Goal: Task Accomplishment & Management: Use online tool/utility

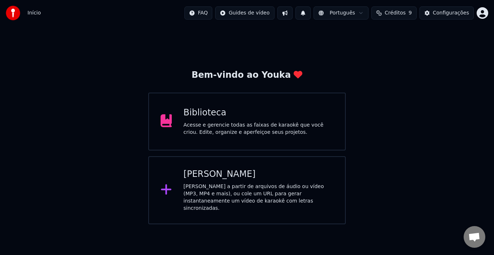
click at [220, 187] on div "[PERSON_NAME] a partir de arquivos de áudio ou vídeo (MP3, MP4 e mais), ou cole…" at bounding box center [258, 197] width 150 height 29
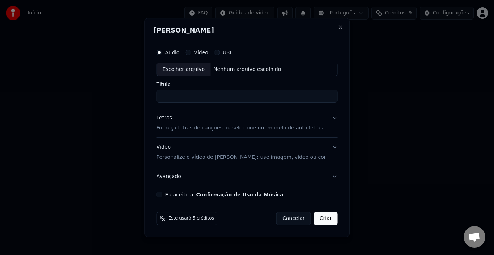
click at [194, 70] on div "Escolher arquivo" at bounding box center [184, 69] width 54 height 13
type input "**********"
click at [281, 124] on div "Letras Forneça letras de canções ou selecione um modelo de auto letras" at bounding box center [239, 123] width 167 height 17
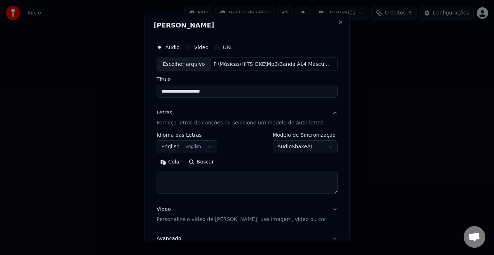
click at [193, 144] on button "English English" at bounding box center [186, 146] width 61 height 13
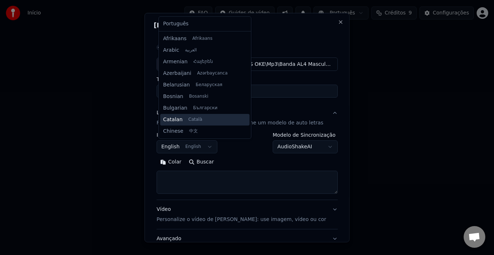
scroll to position [58, 0]
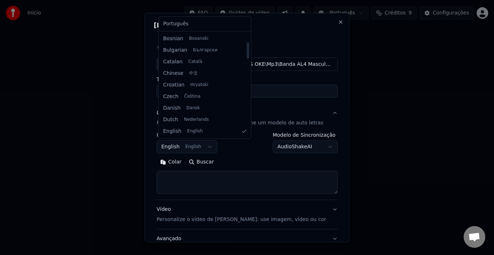
select select "**"
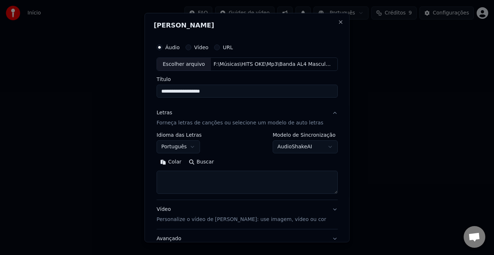
click at [193, 179] on textarea at bounding box center [246, 182] width 181 height 23
paste textarea "**********"
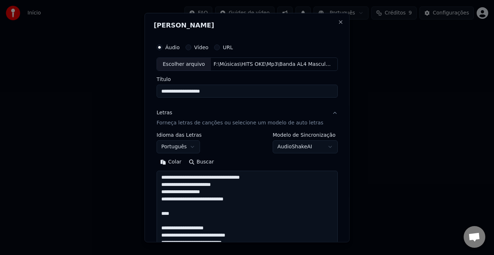
scroll to position [934, 0]
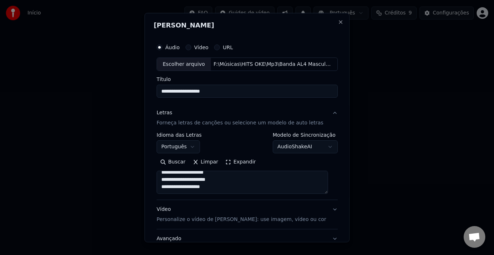
type textarea "**********"
click at [325, 210] on button "Vídeo Personalize o vídeo de karaokê: use imagem, vídeo ou cor" at bounding box center [246, 214] width 181 height 29
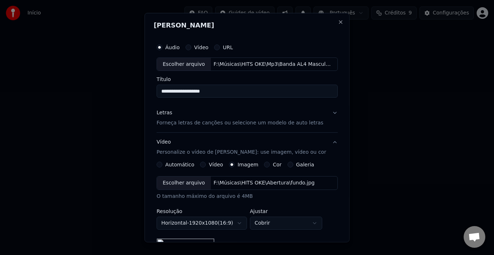
click at [325, 210] on div "**********" at bounding box center [246, 218] width 181 height 21
click at [337, 169] on div "**********" at bounding box center [247, 127] width 205 height 229
click at [201, 120] on p "Forneça letras de canções ou selecione um modelo de auto letras" at bounding box center [239, 122] width 167 height 7
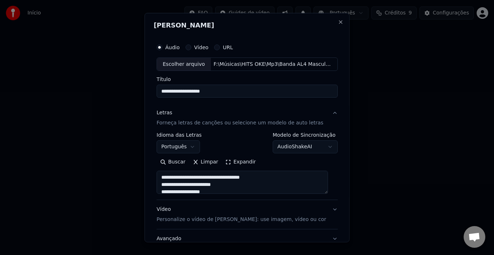
click at [186, 145] on button "Português" at bounding box center [177, 146] width 43 height 13
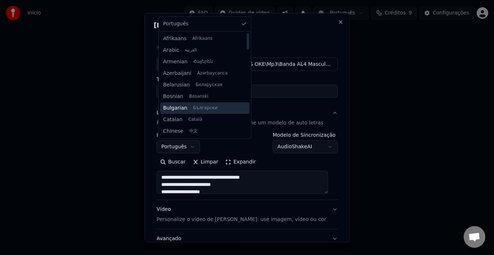
scroll to position [108, 0]
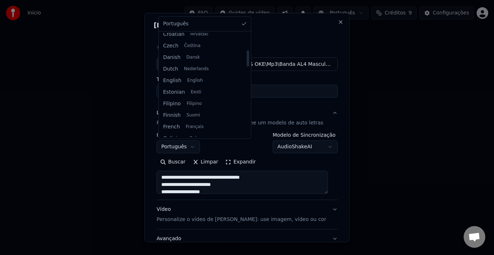
select select "**"
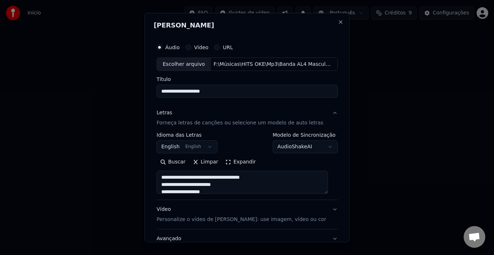
click at [243, 218] on p "Personalize o vídeo de [PERSON_NAME]: use imagem, vídeo ou cor" at bounding box center [240, 219] width 169 height 7
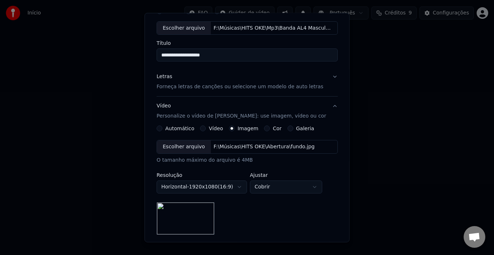
scroll to position [72, 0]
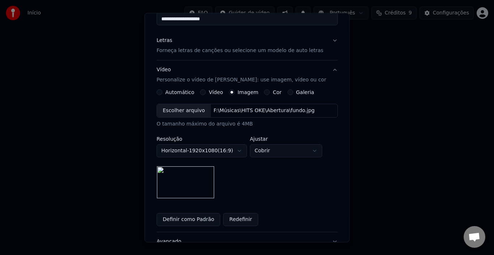
click at [186, 112] on div "Escolher arquivo" at bounding box center [184, 110] width 54 height 13
click at [189, 220] on button "Definir como Padrão" at bounding box center [188, 219] width 64 height 13
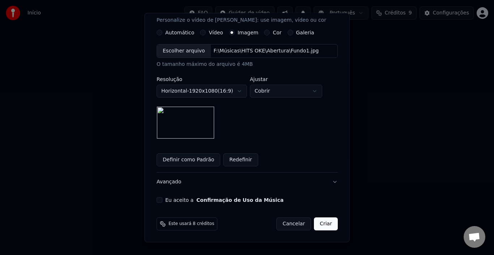
click at [162, 200] on button "Eu aceito a Confirmação de Uso da Música" at bounding box center [159, 200] width 6 height 6
click at [317, 91] on body "**********" at bounding box center [247, 112] width 494 height 224
click at [320, 225] on button "Criar" at bounding box center [326, 223] width 24 height 13
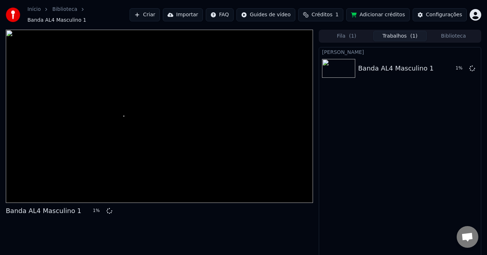
click at [332, 11] on span "Créditos" at bounding box center [322, 14] width 21 height 7
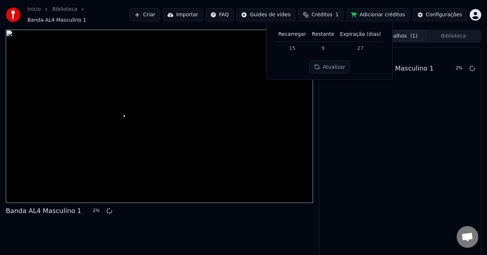
click at [319, 65] on button "Atualizar" at bounding box center [330, 66] width 40 height 13
click at [325, 68] on button "Atualizar" at bounding box center [330, 66] width 40 height 13
click at [326, 70] on button "Atualizar" at bounding box center [330, 66] width 40 height 13
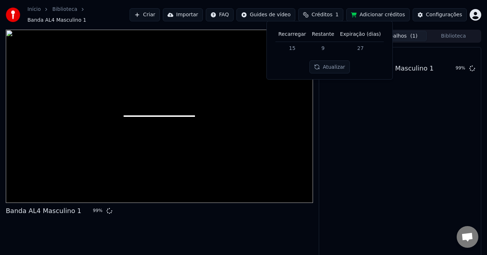
click at [367, 131] on div "Criar Karaokê Banda AL4 Masculino 1 99 %" at bounding box center [400, 155] width 163 height 216
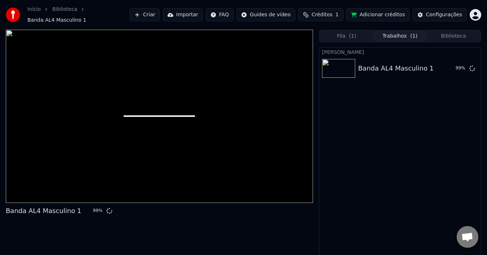
click at [430, 146] on div "Criar Karaokê Banda AL4 Masculino 1 99 %" at bounding box center [400, 155] width 163 height 216
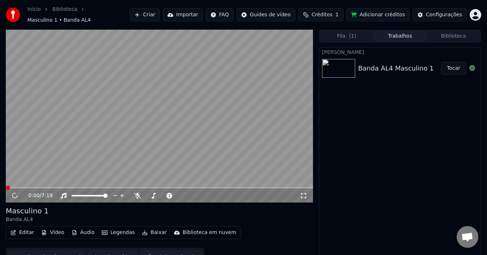
click at [22, 230] on button "Editar" at bounding box center [22, 232] width 29 height 10
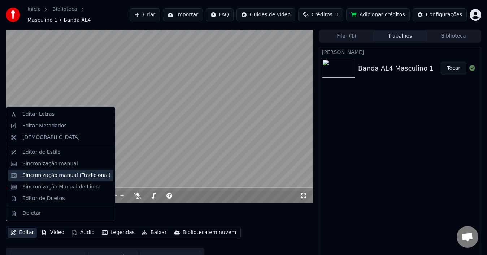
click at [60, 174] on div "Sincronização manual (Tradicional)" at bounding box center [66, 175] width 88 height 7
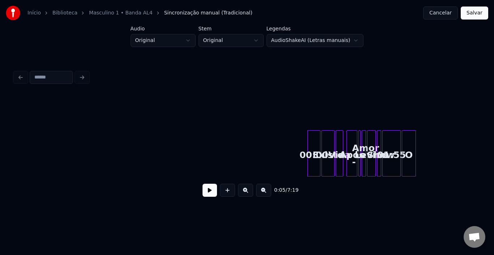
click at [210, 197] on button at bounding box center [209, 190] width 14 height 13
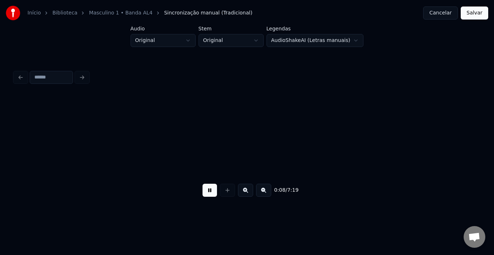
scroll to position [0, 465]
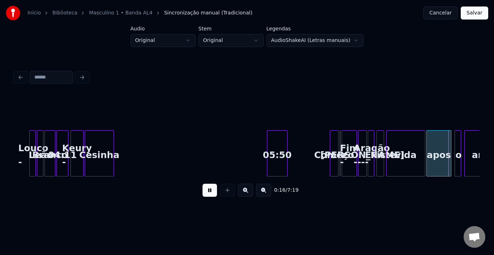
click at [210, 197] on button at bounding box center [209, 190] width 14 height 13
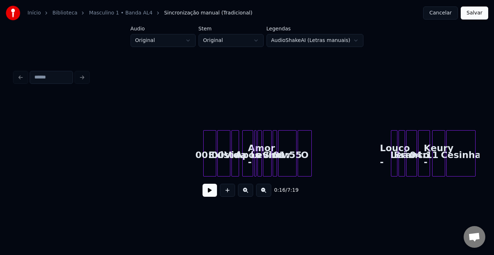
scroll to position [0, 17]
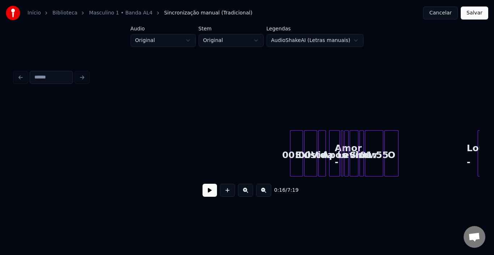
click at [296, 144] on div "00:00" at bounding box center [296, 154] width 12 height 49
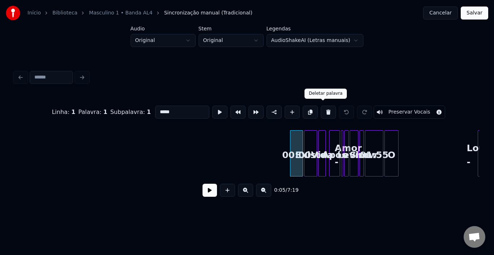
click at [321, 108] on button at bounding box center [327, 112] width 15 height 13
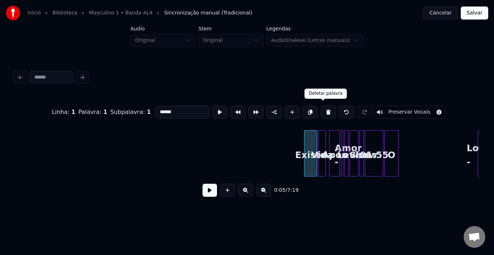
click at [322, 108] on button at bounding box center [327, 112] width 15 height 13
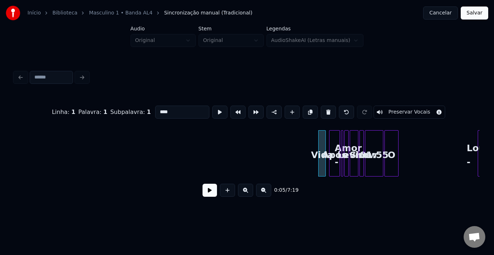
click at [322, 108] on button at bounding box center [327, 112] width 15 height 13
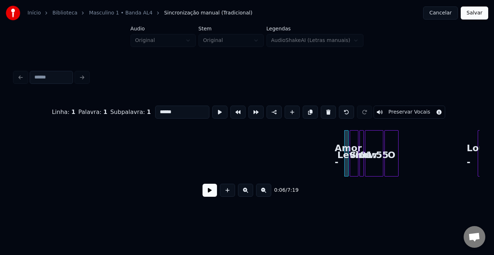
click at [322, 108] on button at bounding box center [327, 112] width 15 height 13
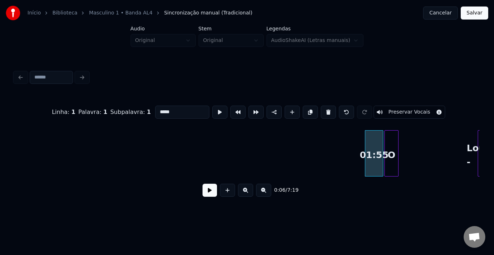
click at [322, 108] on button at bounding box center [327, 112] width 15 height 13
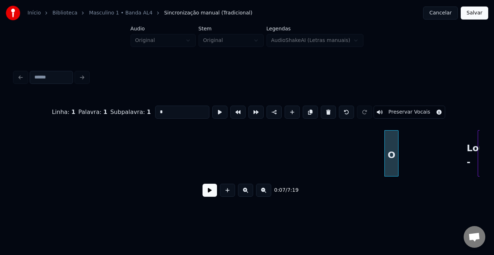
click at [322, 108] on button at bounding box center [327, 112] width 15 height 13
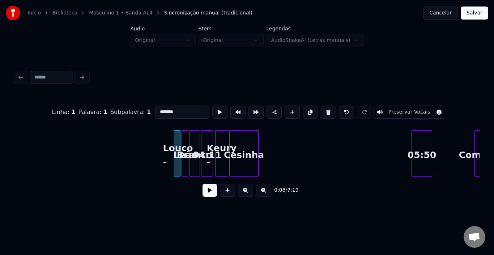
scroll to position [0, 335]
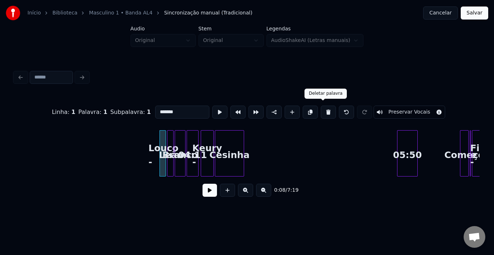
click at [320, 108] on button at bounding box center [327, 112] width 15 height 13
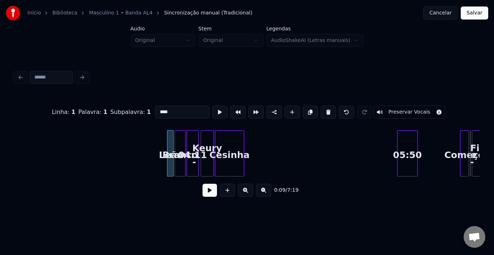
click at [320, 108] on button at bounding box center [327, 112] width 15 height 13
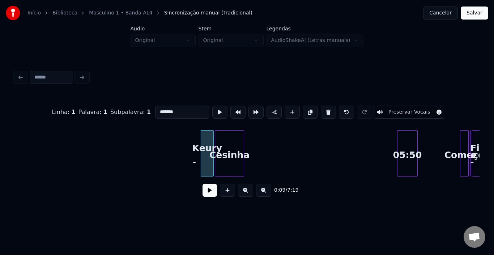
click at [320, 108] on button at bounding box center [327, 112] width 15 height 13
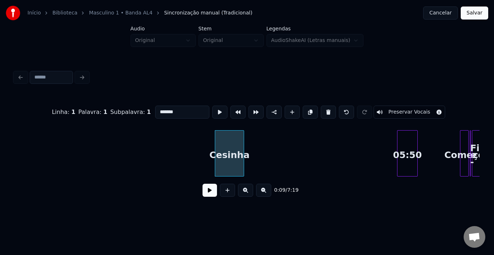
click at [320, 108] on button at bounding box center [327, 112] width 15 height 13
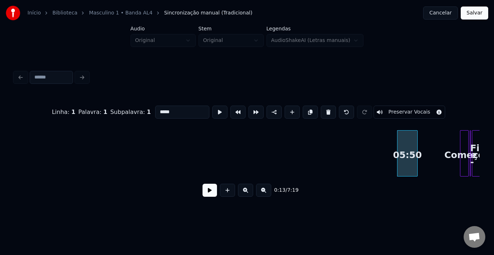
click at [320, 108] on button at bounding box center [327, 112] width 15 height 13
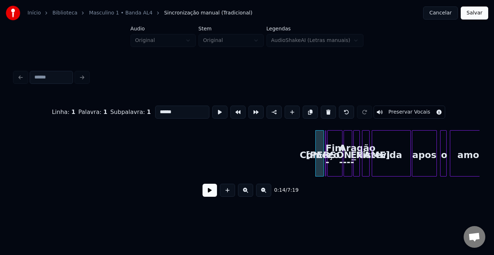
scroll to position [0, 567]
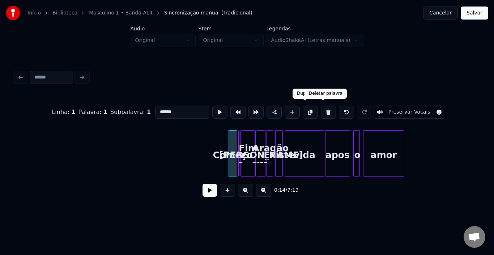
click at [324, 111] on button at bounding box center [327, 112] width 15 height 13
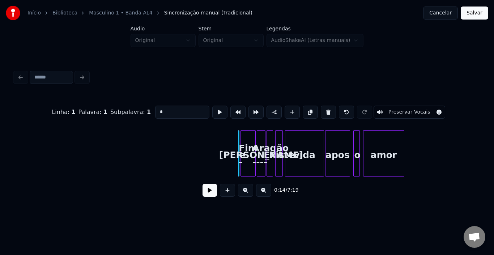
click at [324, 111] on button at bounding box center [327, 112] width 15 height 13
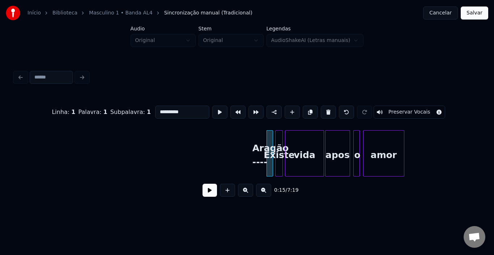
click at [324, 111] on button at bounding box center [327, 112] width 15 height 13
type input "******"
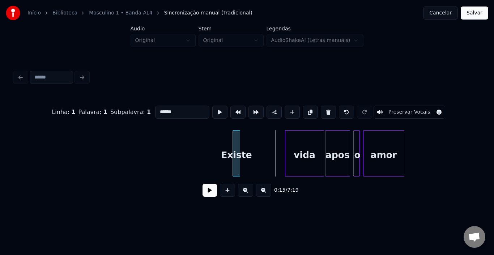
click at [236, 142] on div "Existe" at bounding box center [236, 154] width 7 height 49
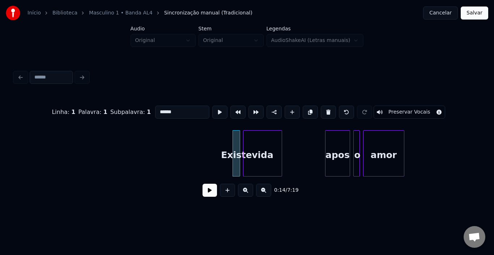
click at [250, 140] on div "vida" at bounding box center [262, 154] width 38 height 49
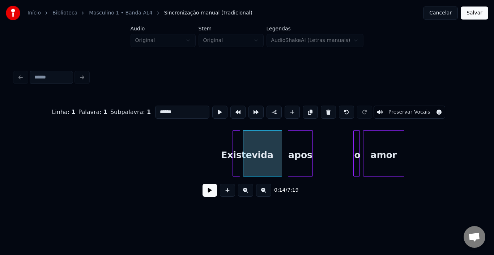
click at [294, 141] on div "apos" at bounding box center [300, 154] width 24 height 49
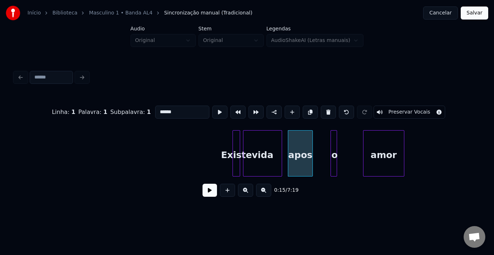
click at [333, 139] on div "o" at bounding box center [334, 154] width 7 height 49
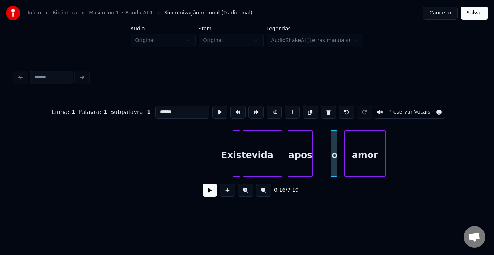
click at [344, 139] on div "amor" at bounding box center [364, 154] width 40 height 49
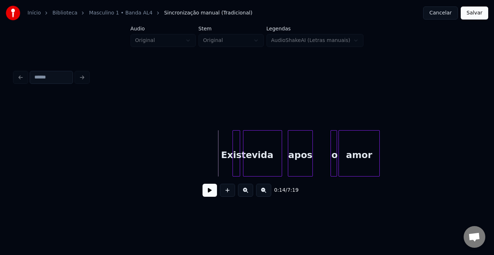
click at [212, 192] on button at bounding box center [209, 190] width 14 height 13
click at [202, 191] on div "0:15 / 7:19" at bounding box center [246, 190] width 453 height 16
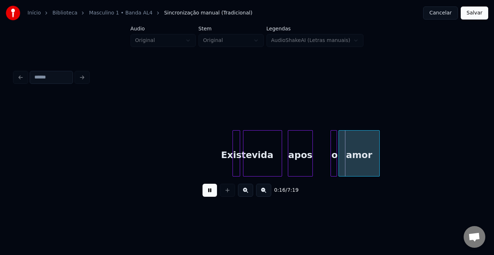
click at [209, 191] on button at bounding box center [209, 190] width 14 height 13
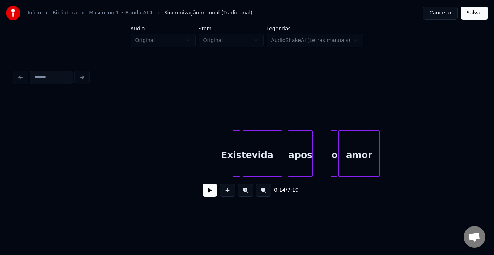
click at [208, 195] on button at bounding box center [209, 190] width 14 height 13
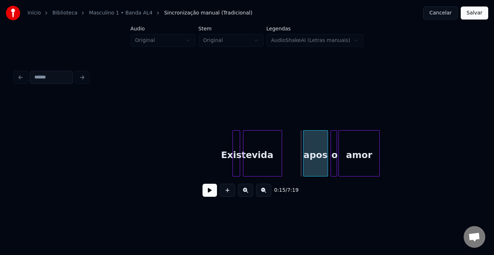
click at [315, 141] on div "apos" at bounding box center [315, 154] width 24 height 49
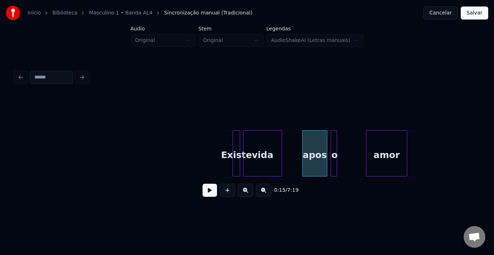
click at [393, 142] on div "amor" at bounding box center [386, 154] width 40 height 49
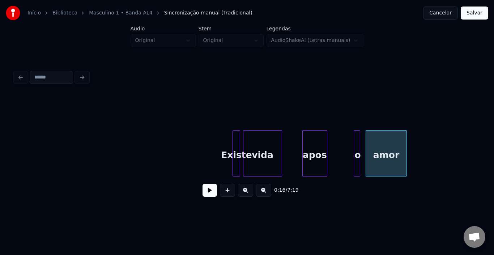
click at [361, 141] on div "o" at bounding box center [357, 154] width 7 height 49
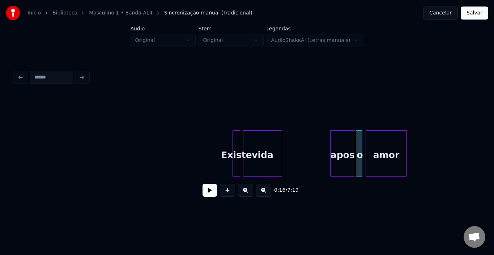
click at [342, 141] on div "apos" at bounding box center [342, 154] width 24 height 49
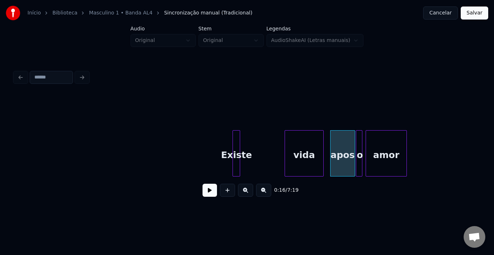
click at [312, 145] on div "vida" at bounding box center [304, 154] width 38 height 49
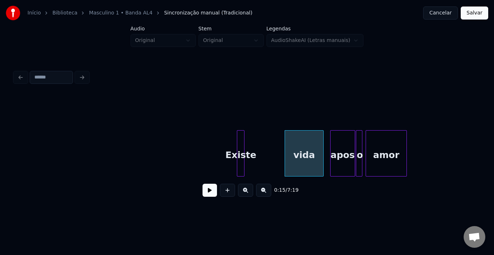
click at [244, 142] on div "Existe" at bounding box center [240, 154] width 7 height 49
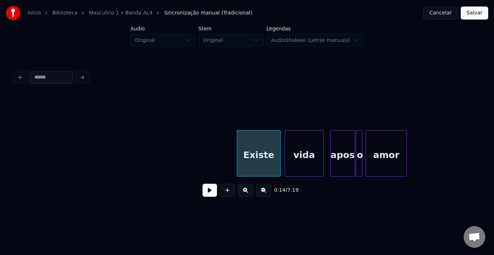
click at [279, 145] on div at bounding box center [279, 153] width 2 height 46
click at [206, 193] on button at bounding box center [209, 190] width 14 height 13
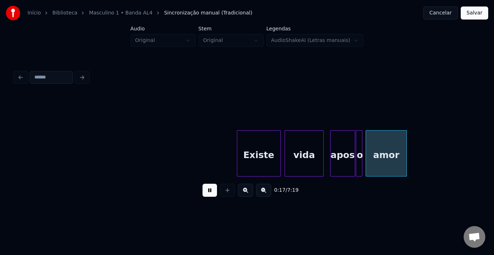
click at [206, 193] on button at bounding box center [209, 190] width 14 height 13
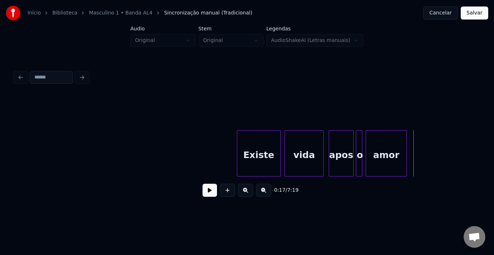
click at [333, 148] on div "apos" at bounding box center [341, 154] width 24 height 49
click at [343, 156] on div "apos" at bounding box center [341, 154] width 24 height 49
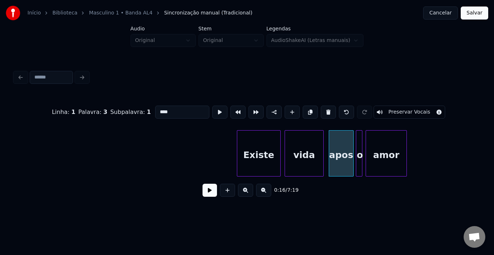
click at [162, 110] on input "****" at bounding box center [182, 112] width 54 height 13
type input "****"
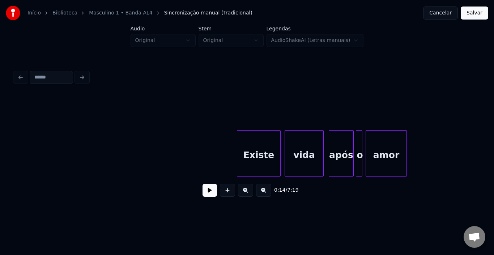
click at [210, 194] on button at bounding box center [209, 190] width 14 height 13
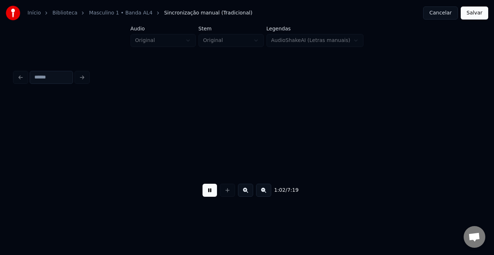
scroll to position [0, 3357]
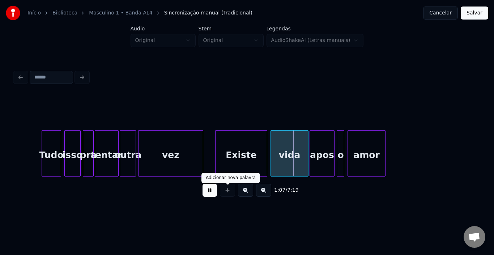
click at [212, 192] on button at bounding box center [209, 190] width 14 height 13
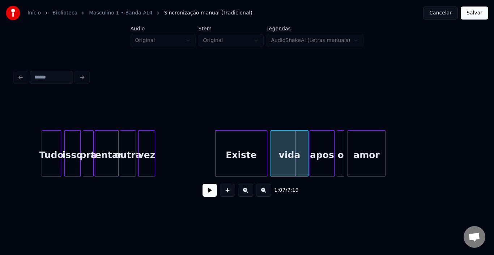
click at [153, 149] on div at bounding box center [153, 153] width 2 height 46
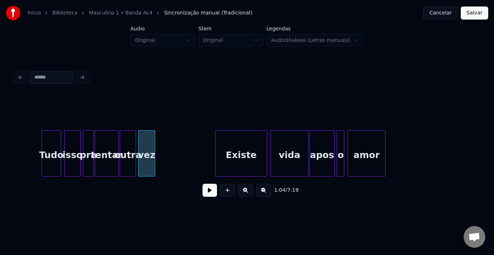
click at [120, 149] on div at bounding box center [121, 153] width 2 height 46
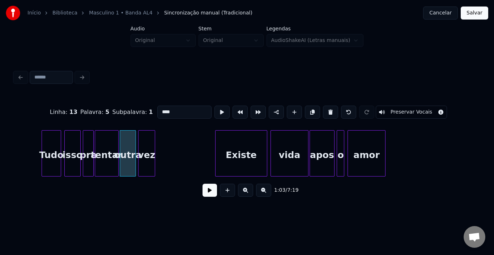
type input "*****"
click at [209, 192] on button at bounding box center [209, 190] width 14 height 13
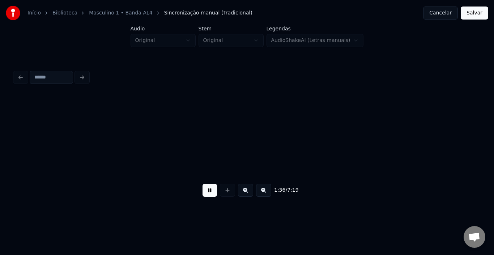
scroll to position [0, 5218]
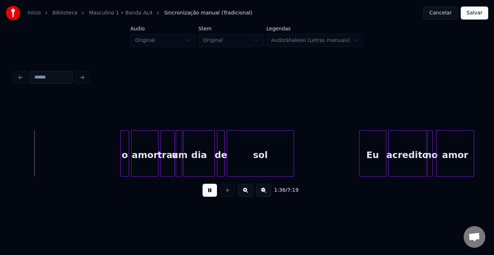
click at [211, 193] on button at bounding box center [209, 190] width 14 height 13
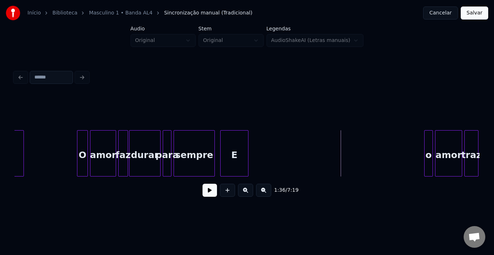
scroll to position [0, 4872]
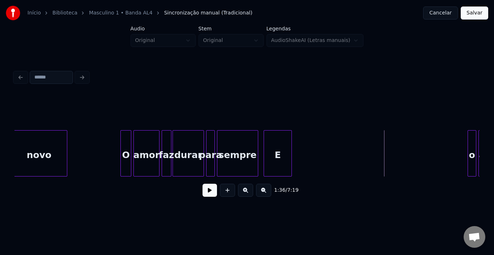
click at [124, 146] on div "O" at bounding box center [126, 154] width 10 height 49
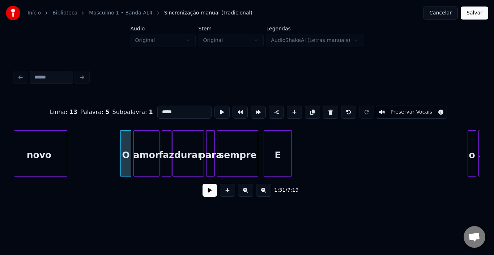
type input "*"
click at [206, 189] on button at bounding box center [209, 190] width 14 height 13
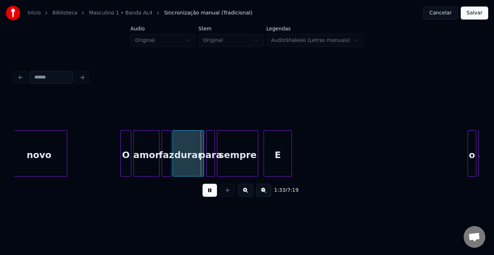
click at [206, 189] on button at bounding box center [209, 190] width 14 height 13
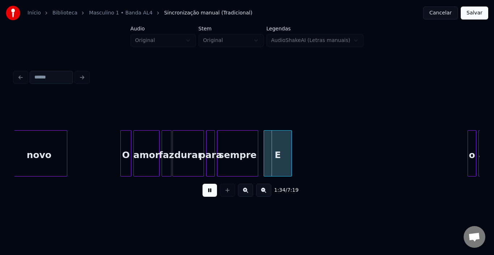
click at [206, 189] on button at bounding box center [209, 190] width 14 height 13
click at [193, 152] on div "durar" at bounding box center [188, 154] width 31 height 49
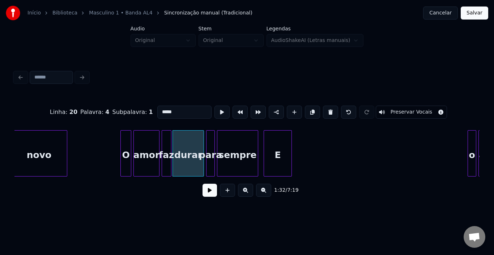
drag, startPoint x: 168, startPoint y: 110, endPoint x: 114, endPoint y: 110, distance: 54.2
click at [114, 110] on div "Linha : 20 Palavra : 4 Subpalavra : 1 ***** Preservar Vocais" at bounding box center [246, 112] width 465 height 36
click at [213, 149] on div at bounding box center [213, 153] width 2 height 46
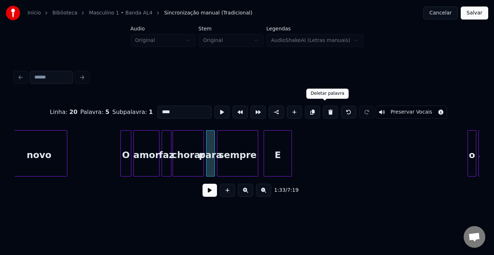
click at [326, 109] on button at bounding box center [330, 112] width 15 height 13
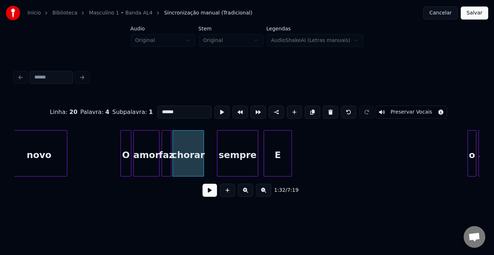
click at [225, 148] on div "sempre" at bounding box center [237, 154] width 40 height 49
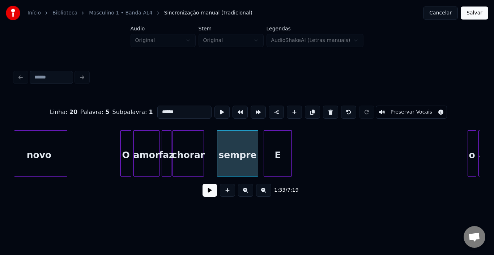
drag, startPoint x: 176, startPoint y: 110, endPoint x: 75, endPoint y: 110, distance: 101.2
click at [75, 110] on div "Linha : 20 Palavra : 5 Subpalavra : 1 ****** Preservar Vocais" at bounding box center [246, 112] width 465 height 36
click at [276, 152] on div "E" at bounding box center [277, 154] width 27 height 49
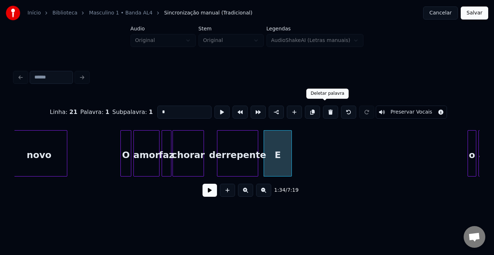
click at [323, 107] on button at bounding box center [330, 112] width 15 height 13
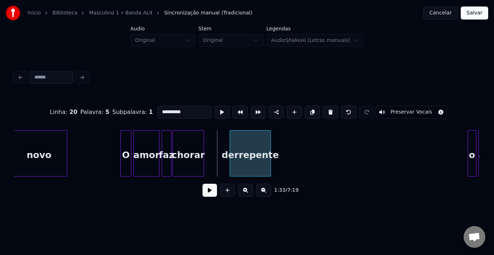
click at [246, 143] on div "derrepente" at bounding box center [250, 154] width 40 height 49
click at [129, 142] on div at bounding box center [130, 153] width 2 height 46
type input "*"
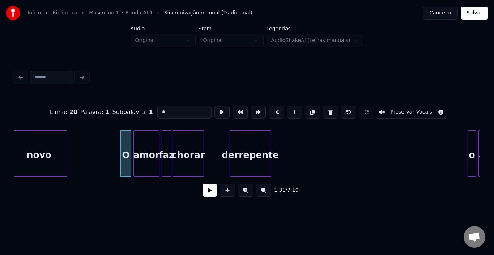
click at [208, 193] on button at bounding box center [209, 190] width 14 height 13
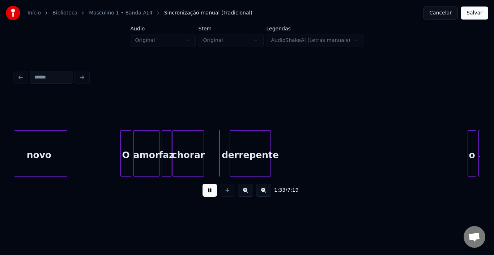
click at [208, 193] on button at bounding box center [209, 190] width 14 height 13
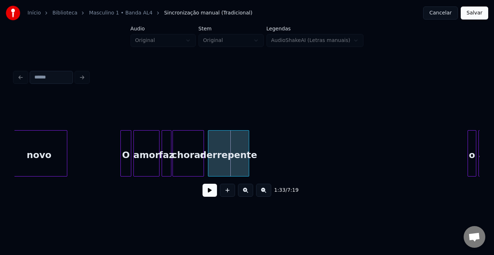
click at [216, 145] on div "derrepente" at bounding box center [228, 154] width 40 height 49
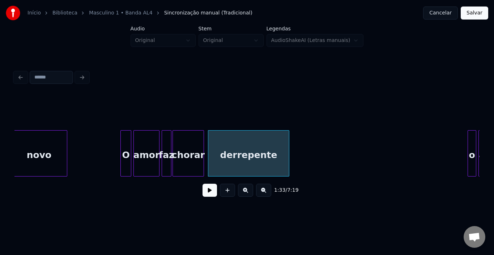
click at [287, 147] on div at bounding box center [288, 153] width 2 height 46
click at [130, 147] on div at bounding box center [130, 153] width 2 height 46
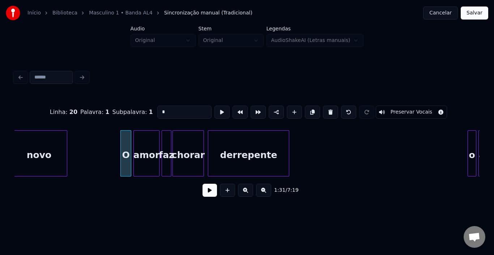
drag, startPoint x: 208, startPoint y: 191, endPoint x: 215, endPoint y: 194, distance: 6.8
click at [209, 191] on button at bounding box center [209, 190] width 14 height 13
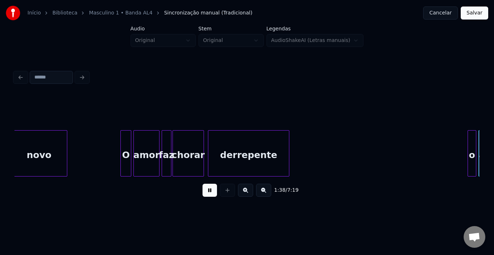
scroll to position [0, 5338]
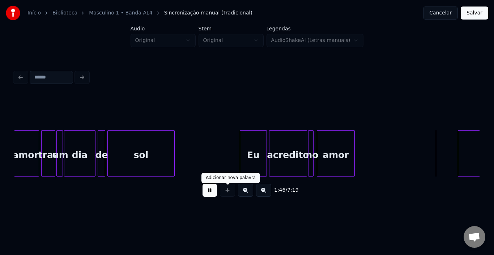
click at [210, 193] on button at bounding box center [209, 190] width 14 height 13
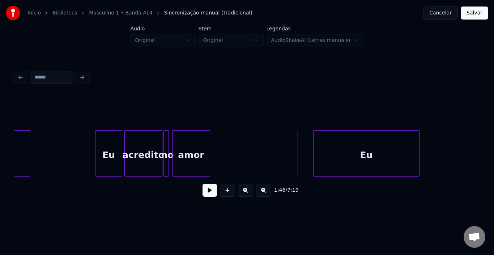
scroll to position [0, 5525]
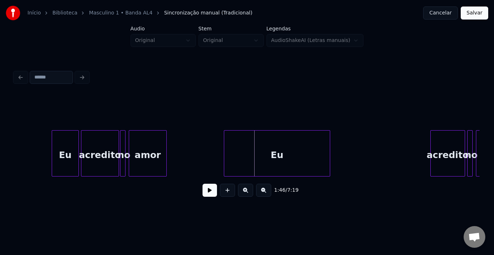
click at [261, 144] on div "Eu" at bounding box center [277, 154] width 106 height 49
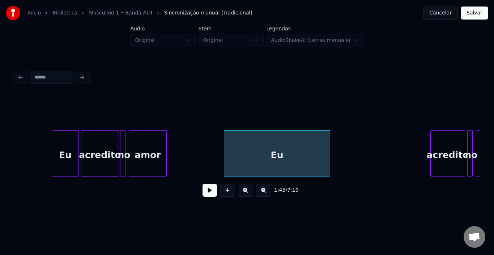
click at [211, 193] on button at bounding box center [209, 190] width 14 height 13
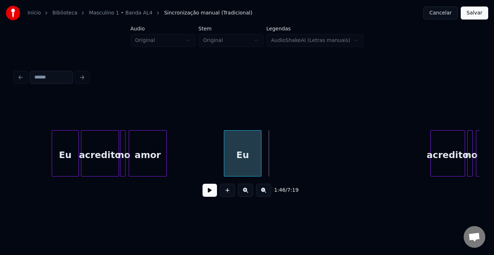
click at [261, 147] on div at bounding box center [260, 153] width 2 height 46
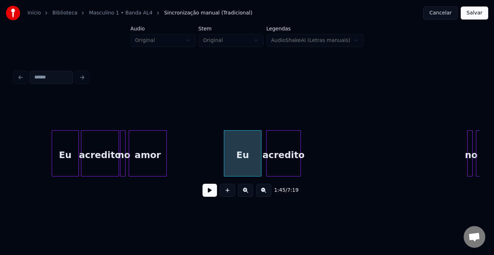
click at [284, 148] on div "acredito" at bounding box center [283, 154] width 34 height 49
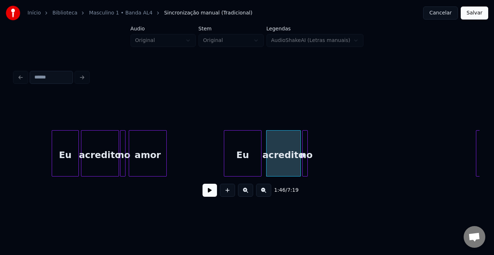
click at [305, 142] on div "no" at bounding box center [305, 154] width 7 height 49
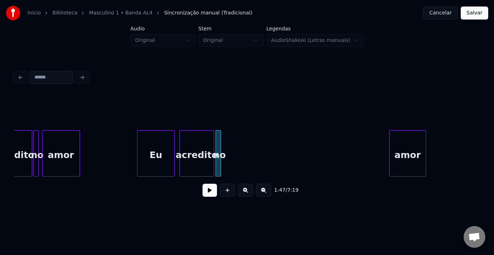
scroll to position [0, 5627]
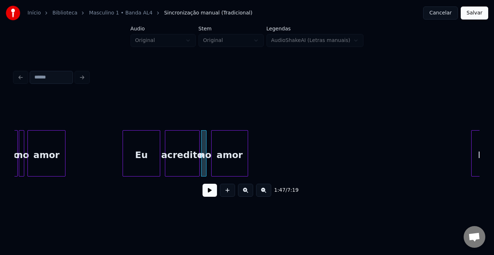
click at [220, 139] on div "amor" at bounding box center [229, 154] width 36 height 49
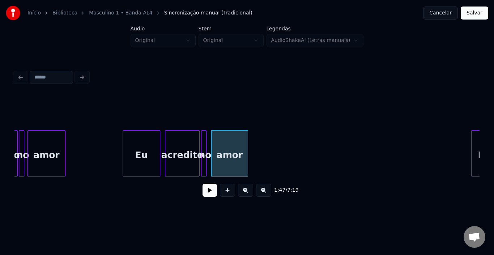
click at [126, 155] on div "Eu" at bounding box center [141, 154] width 37 height 49
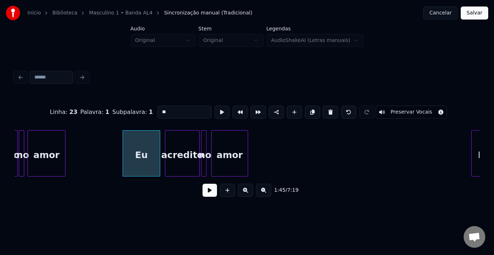
click at [205, 193] on button at bounding box center [209, 190] width 14 height 13
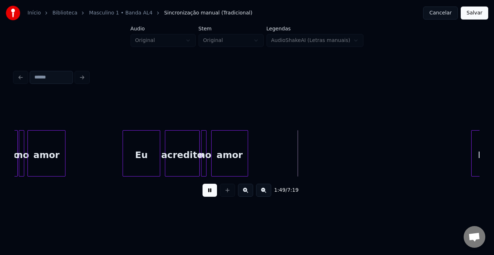
click at [205, 193] on button at bounding box center [209, 190] width 14 height 13
click at [273, 145] on div at bounding box center [273, 153] width 2 height 46
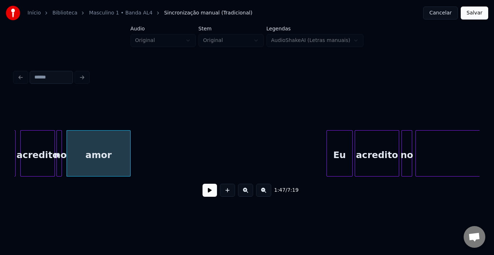
scroll to position [0, 5786]
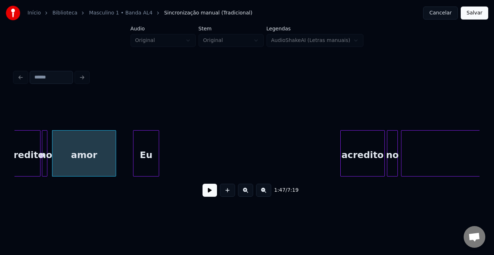
click at [144, 132] on div "Eu" at bounding box center [145, 154] width 25 height 49
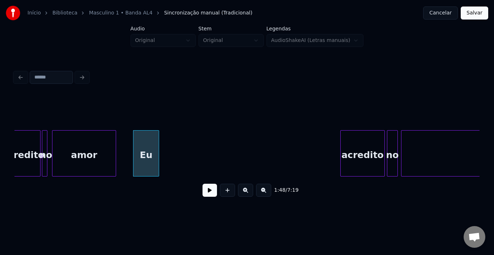
click at [144, 133] on div "Eu" at bounding box center [145, 154] width 25 height 49
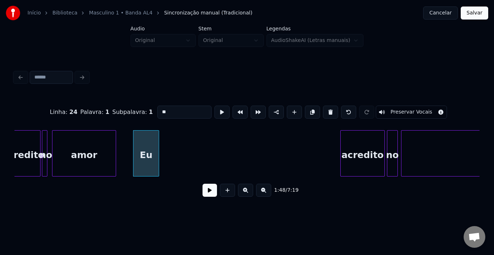
click at [206, 196] on button at bounding box center [209, 190] width 14 height 13
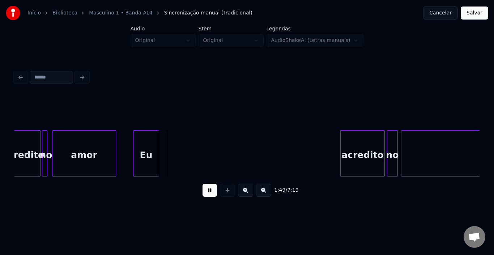
click at [206, 196] on button at bounding box center [209, 190] width 14 height 13
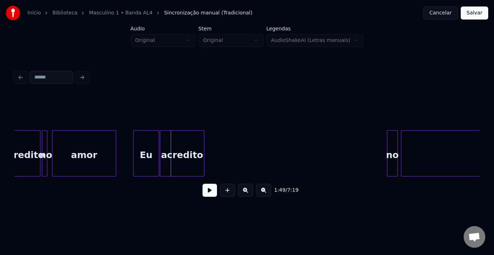
click at [167, 138] on div "acredito" at bounding box center [182, 154] width 44 height 49
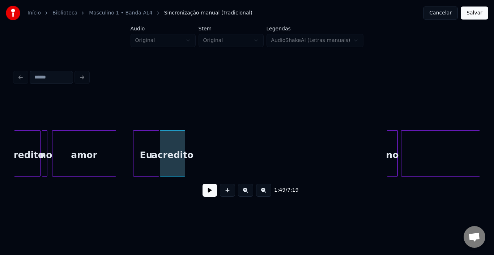
click at [184, 141] on div at bounding box center [183, 153] width 2 height 46
click at [193, 139] on div "no" at bounding box center [193, 154] width 10 height 49
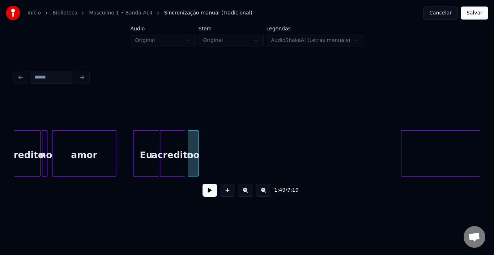
scroll to position [0, 5961]
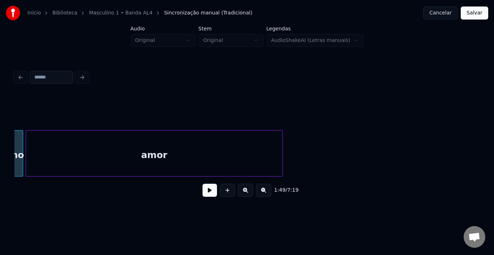
click at [241, 148] on div "amor" at bounding box center [154, 154] width 256 height 49
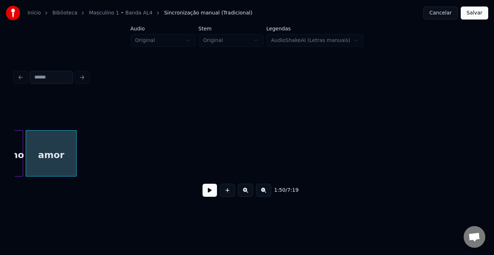
click at [75, 140] on div at bounding box center [75, 153] width 2 height 46
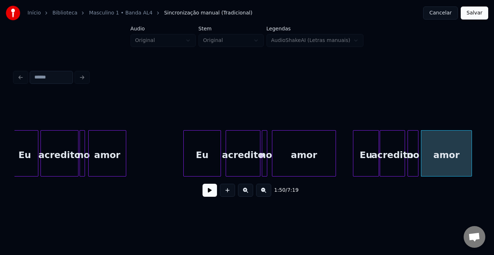
scroll to position [0, 5585]
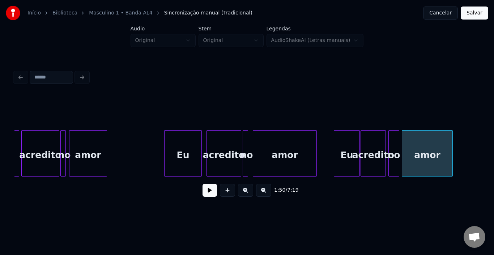
click at [174, 146] on div "Eu" at bounding box center [182, 154] width 37 height 49
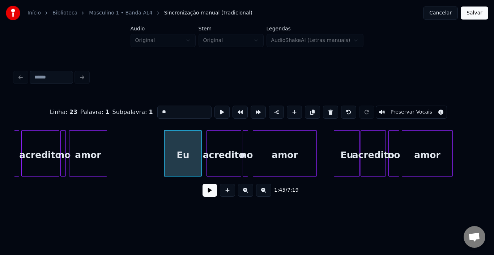
click at [213, 195] on button at bounding box center [209, 190] width 14 height 13
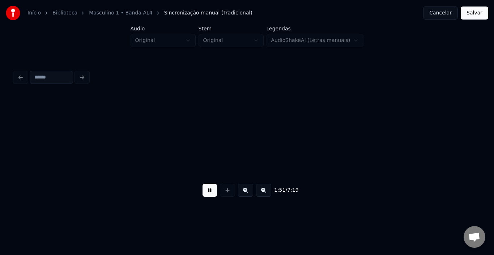
scroll to position [0, 6050]
click at [213, 195] on button at bounding box center [209, 190] width 14 height 13
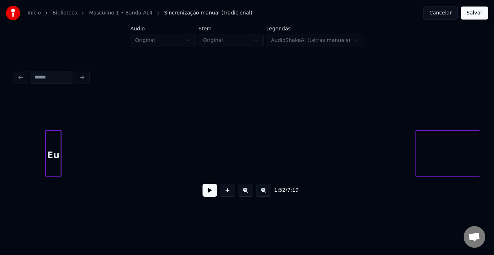
click at [57, 132] on div "Eu" at bounding box center [54, 154] width 16 height 49
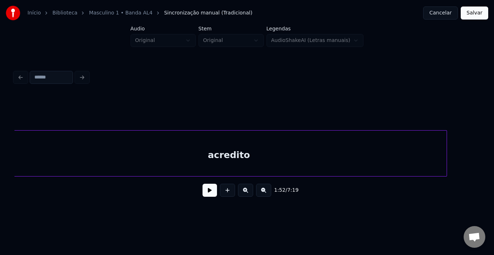
scroll to position [0, 6180]
click at [165, 145] on div "acredito" at bounding box center [232, 154] width 435 height 49
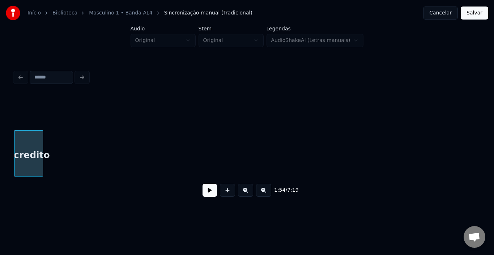
click at [42, 154] on div at bounding box center [41, 153] width 2 height 46
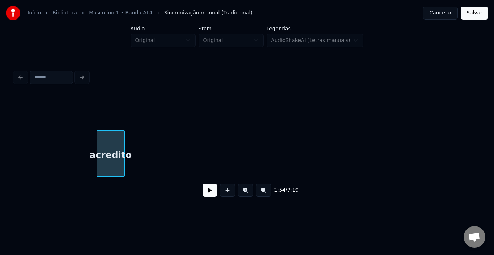
scroll to position [0, 5889]
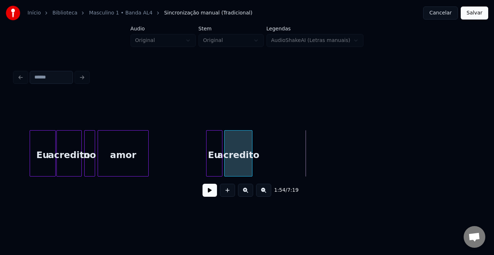
click at [230, 137] on div "acredito" at bounding box center [237, 154] width 27 height 49
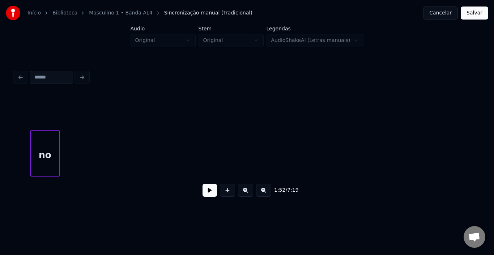
scroll to position [0, 6647]
click at [16, 138] on div "no" at bounding box center [28, 153] width 29 height 46
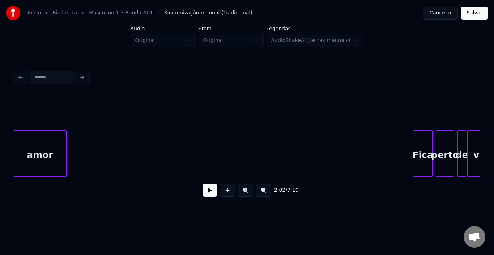
scroll to position [0, 6950]
click at [15, 142] on div "amor" at bounding box center [40, 153] width 53 height 46
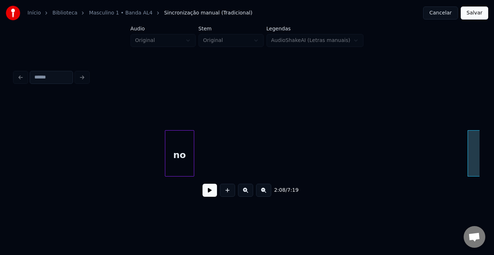
scroll to position [0, 6649]
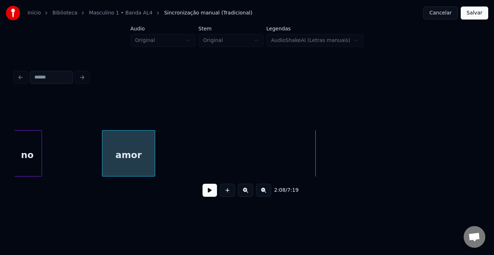
click at [128, 140] on div "amor" at bounding box center [128, 154] width 52 height 49
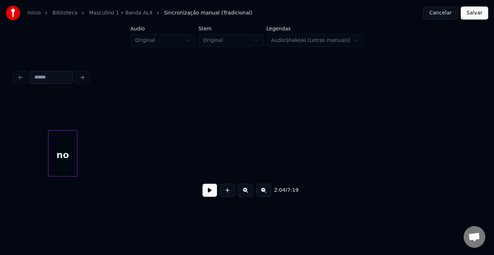
scroll to position [0, 6184]
click at [11, 137] on div "Início Biblioteca Masculino 1 • Banda AL4 Sincronização manual (Tradicional) Ca…" at bounding box center [247, 105] width 494 height 211
click at [0, 135] on div "Início Biblioteca Masculino 1 • Banda AL4 Sincronização manual (Tradicional) Ca…" at bounding box center [247, 105] width 494 height 211
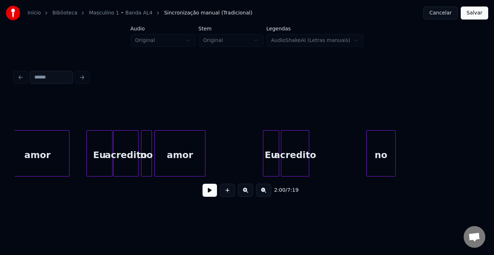
scroll to position [0, 5965]
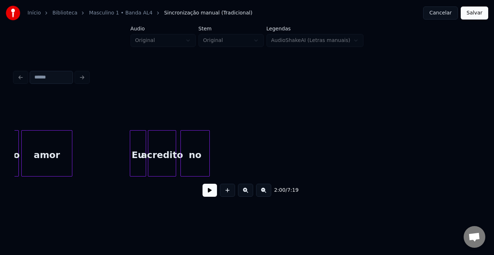
click at [195, 138] on div "no" at bounding box center [195, 154] width 29 height 49
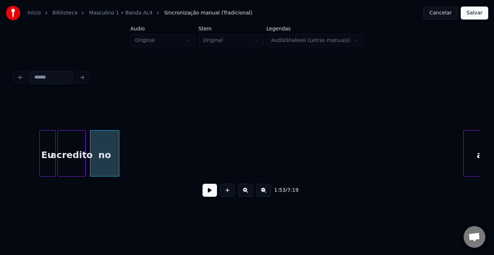
scroll to position [0, 6089]
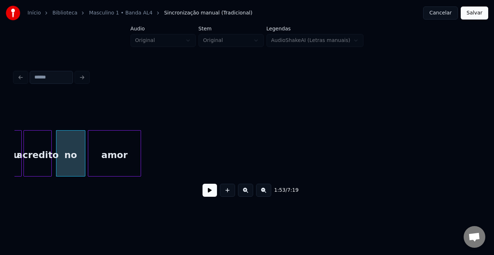
click at [128, 134] on div "amor" at bounding box center [114, 154] width 52 height 49
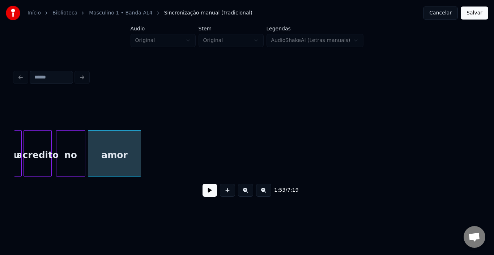
click at [17, 148] on div "Eu" at bounding box center [14, 154] width 16 height 49
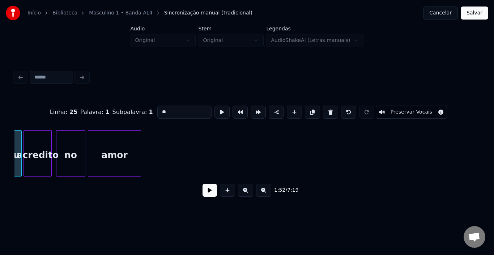
scroll to position [0, 6080]
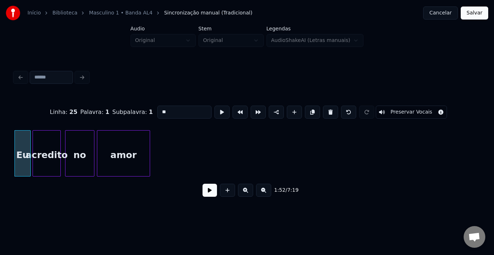
click at [211, 197] on button at bounding box center [209, 190] width 14 height 13
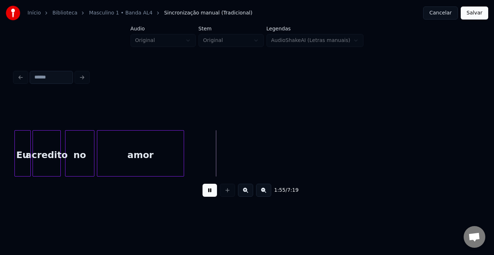
click at [183, 154] on div at bounding box center [182, 153] width 2 height 46
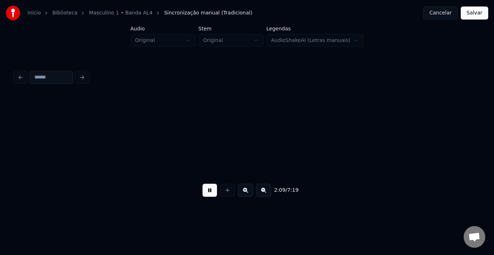
scroll to position [0, 7010]
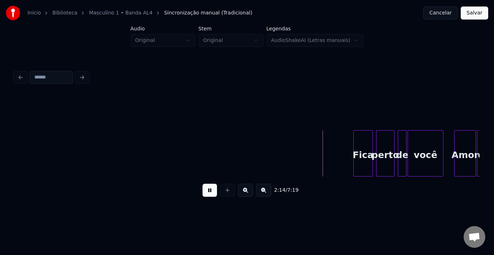
click at [202, 184] on button at bounding box center [209, 190] width 14 height 13
click at [201, 194] on div "2:15 / 7:19" at bounding box center [246, 190] width 453 height 16
click at [206, 193] on button at bounding box center [209, 190] width 14 height 13
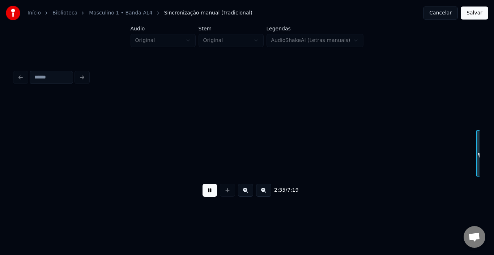
scroll to position [0, 8407]
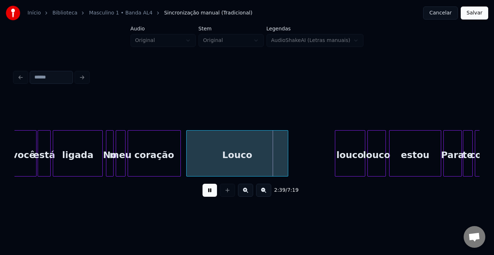
click at [206, 193] on button at bounding box center [209, 190] width 14 height 13
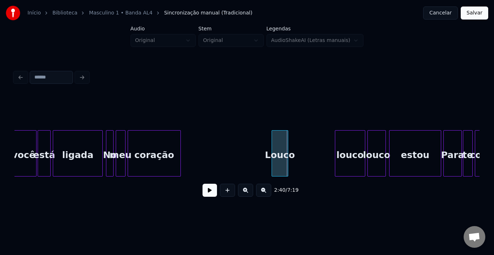
click at [273, 150] on div at bounding box center [273, 153] width 2 height 46
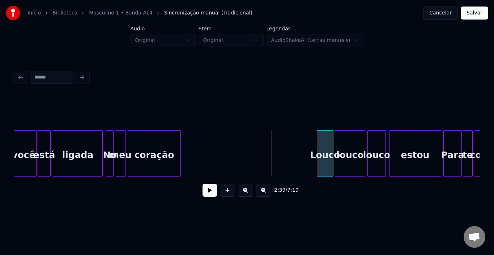
click at [326, 142] on div "Louco" at bounding box center [325, 154] width 16 height 49
click at [342, 147] on div "louco" at bounding box center [350, 154] width 30 height 49
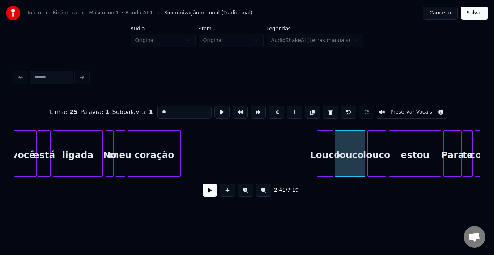
type input "*****"
click at [348, 147] on div at bounding box center [348, 153] width 2 height 46
click at [336, 144] on div "Louco" at bounding box center [335, 154] width 16 height 49
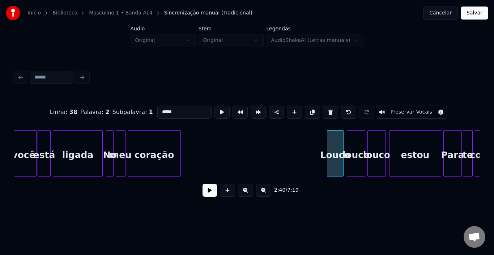
click at [211, 191] on button at bounding box center [209, 190] width 14 height 13
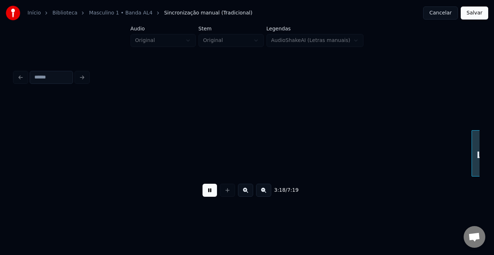
scroll to position [0, 10733]
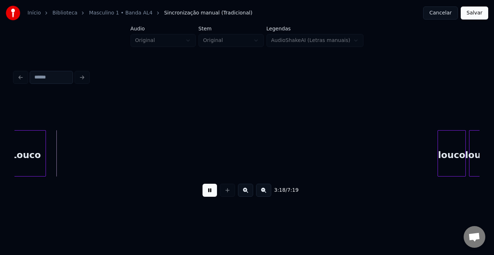
click at [211, 197] on button at bounding box center [209, 190] width 14 height 13
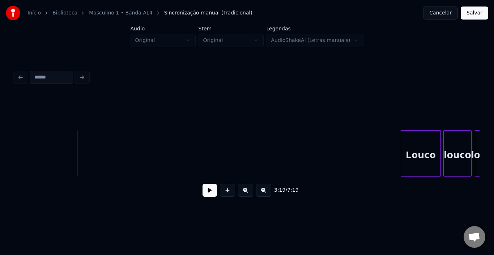
click at [418, 138] on div "Louco" at bounding box center [420, 154] width 39 height 49
click at [429, 145] on div at bounding box center [429, 153] width 2 height 46
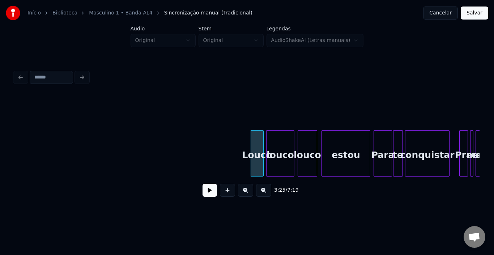
click at [278, 149] on div "louco" at bounding box center [279, 154] width 27 height 49
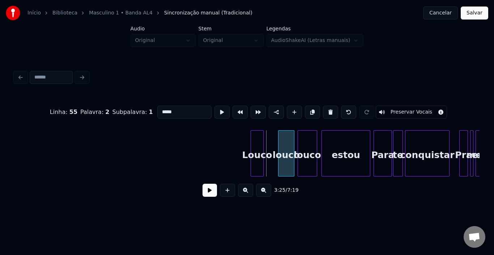
click at [279, 146] on div at bounding box center [279, 153] width 2 height 46
click at [268, 144] on div "Louco" at bounding box center [267, 154] width 12 height 49
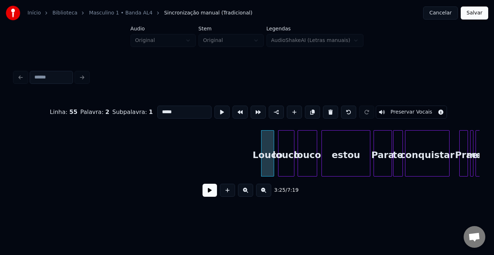
click at [207, 195] on button at bounding box center [209, 190] width 14 height 13
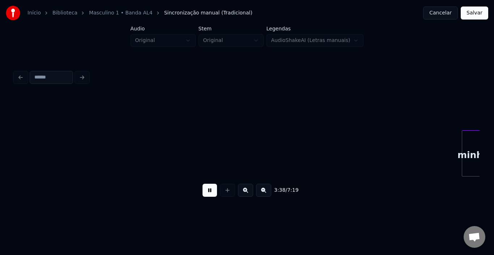
scroll to position [0, 11834]
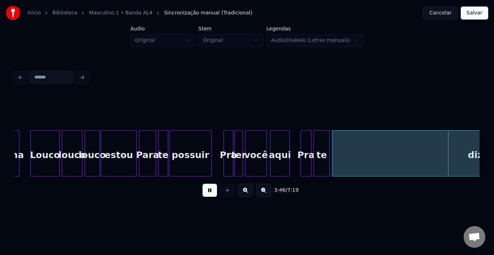
click at [214, 195] on button at bounding box center [209, 190] width 14 height 13
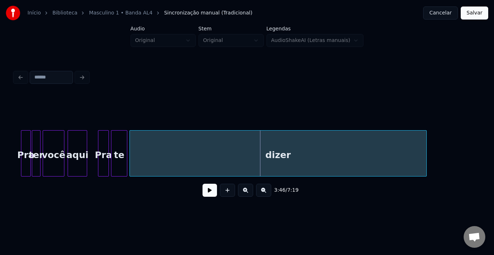
scroll to position [0, 12079]
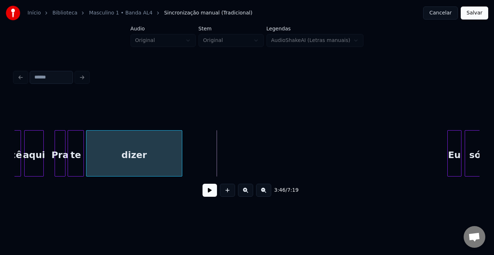
click at [181, 142] on div at bounding box center [181, 153] width 2 height 46
click at [205, 191] on button at bounding box center [209, 190] width 14 height 13
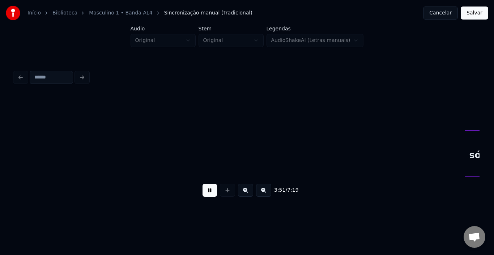
scroll to position [0, 12544]
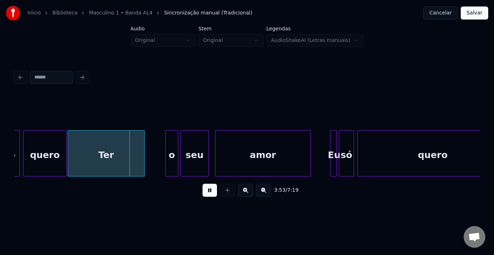
click at [205, 191] on button at bounding box center [209, 190] width 14 height 13
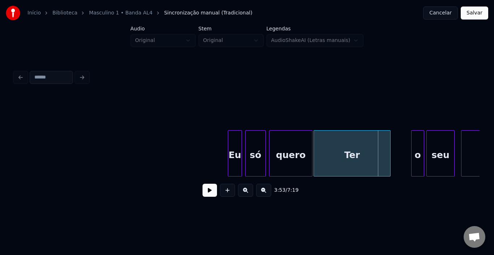
scroll to position [0, 12255]
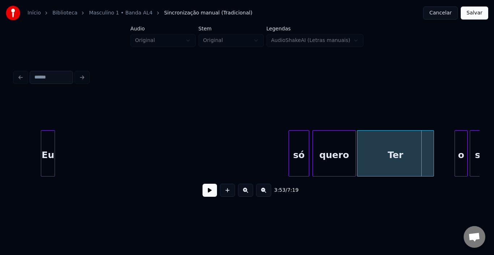
click at [47, 139] on div "Eu" at bounding box center [47, 154] width 13 height 49
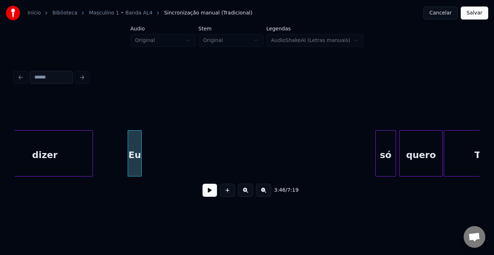
scroll to position [0, 12140]
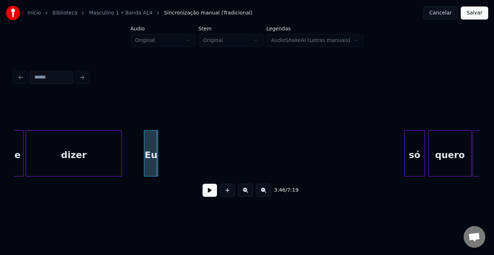
click at [147, 140] on div "Eu" at bounding box center [150, 154] width 13 height 49
click at [96, 147] on div "dizer" at bounding box center [73, 154] width 95 height 49
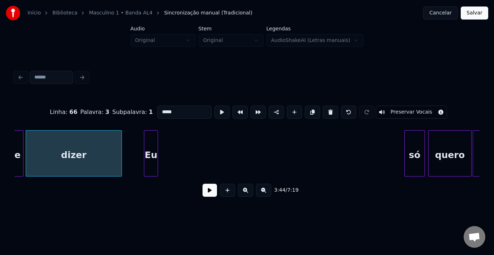
click at [211, 197] on button at bounding box center [209, 190] width 14 height 13
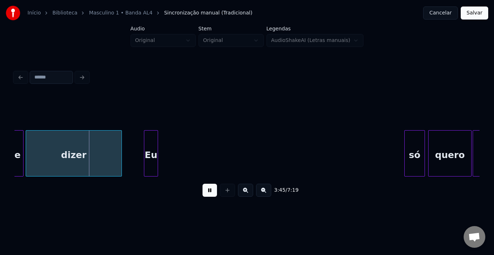
click at [211, 197] on button at bounding box center [209, 190] width 14 height 13
click at [147, 144] on div "Eu" at bounding box center [150, 154] width 13 height 49
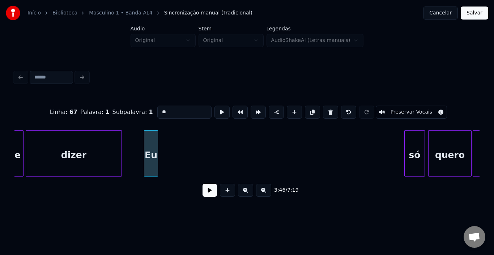
click at [208, 194] on button at bounding box center [209, 190] width 14 height 13
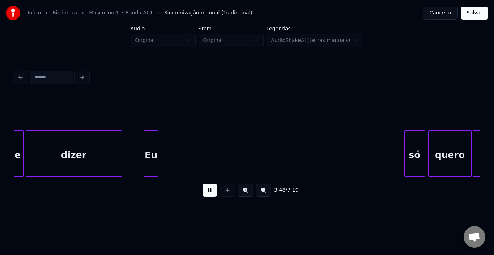
click at [208, 194] on button at bounding box center [209, 190] width 14 height 13
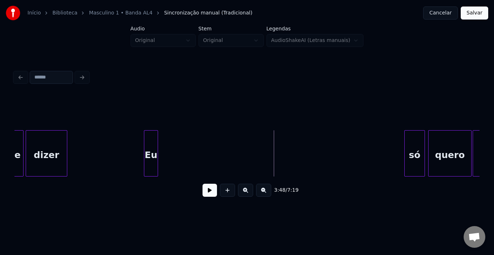
click at [65, 146] on div at bounding box center [66, 153] width 2 height 46
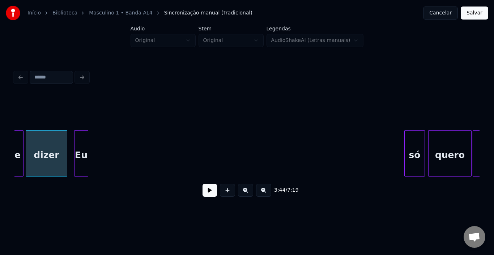
click at [81, 142] on div "Eu" at bounding box center [80, 154] width 13 height 49
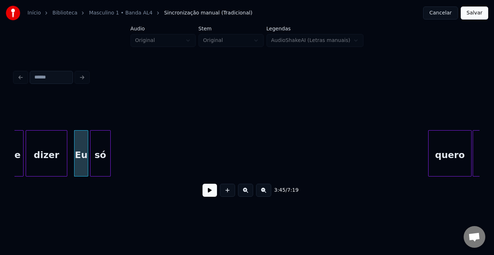
click at [96, 151] on div "só" at bounding box center [100, 154] width 20 height 49
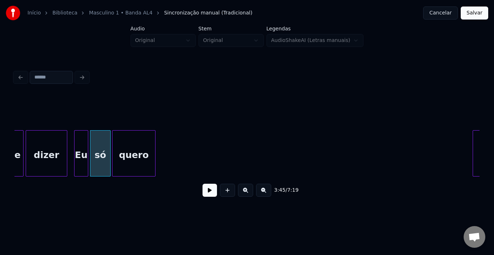
click at [130, 146] on div "quero" at bounding box center [133, 154] width 43 height 49
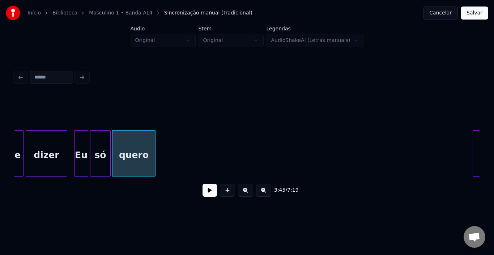
scroll to position [0, 12205]
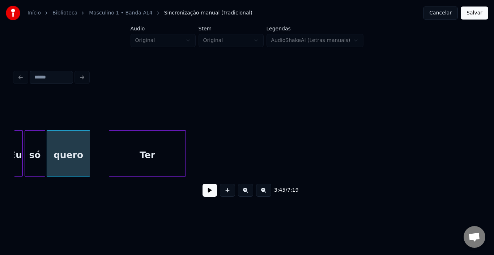
click at [179, 149] on div "Ter" at bounding box center [147, 154] width 76 height 49
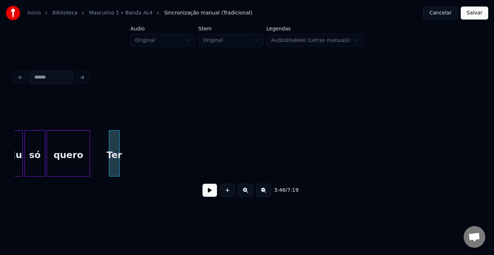
click at [111, 150] on div "Ter" at bounding box center [114, 153] width 11 height 46
click at [56, 146] on div at bounding box center [57, 153] width 2 height 46
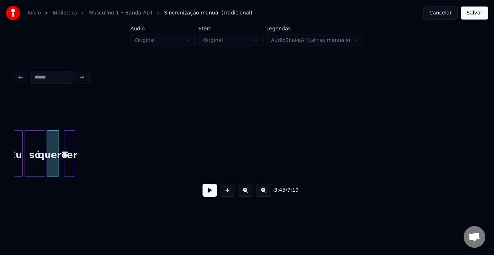
click at [68, 140] on div "Ter" at bounding box center [69, 154] width 10 height 49
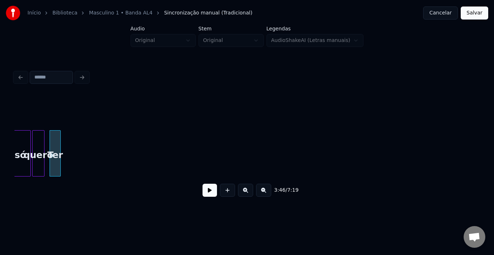
scroll to position [0, 12292]
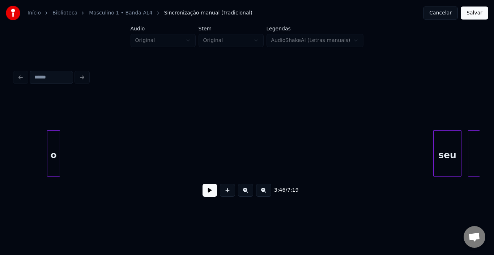
click at [56, 148] on div "o" at bounding box center [53, 154] width 12 height 49
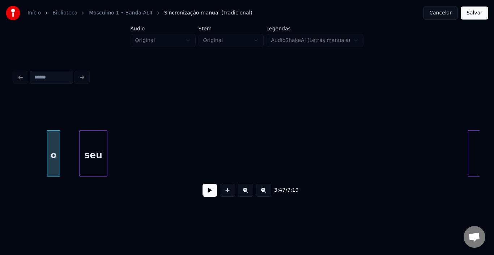
click at [98, 147] on div "seu" at bounding box center [92, 154] width 27 height 49
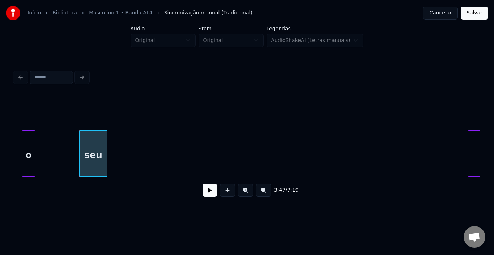
scroll to position [0, 12274]
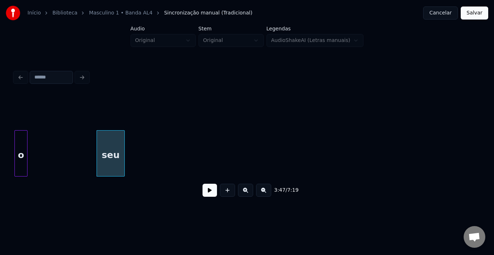
click at [5, 143] on div "Início Biblioteca Masculino 1 • Banda AL4 Sincronização manual (Tradicional) Ca…" at bounding box center [247, 105] width 494 height 211
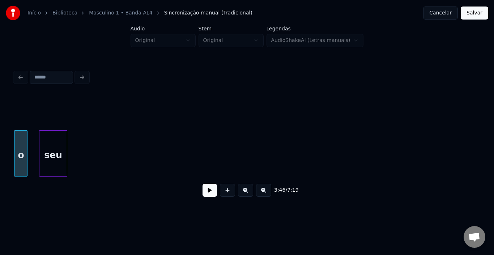
click at [43, 148] on div "seu" at bounding box center [52, 154] width 27 height 49
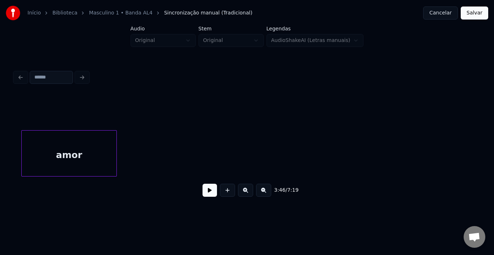
scroll to position [0, 12368]
click at [68, 147] on div "amor" at bounding box center [62, 154] width 95 height 49
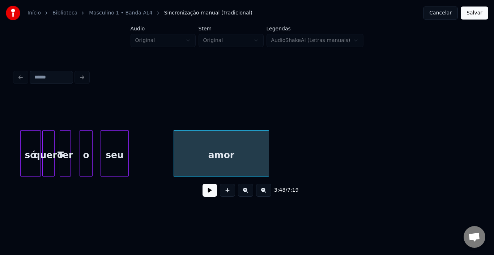
scroll to position [0, 12195]
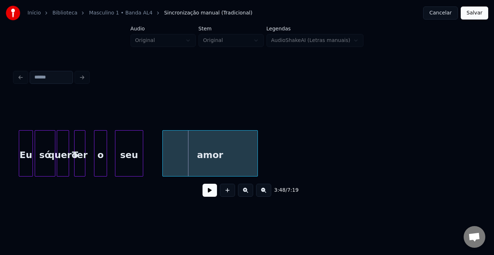
click at [202, 152] on div "amor" at bounding box center [210, 154] width 95 height 49
click at [28, 146] on div "Eu" at bounding box center [25, 154] width 13 height 49
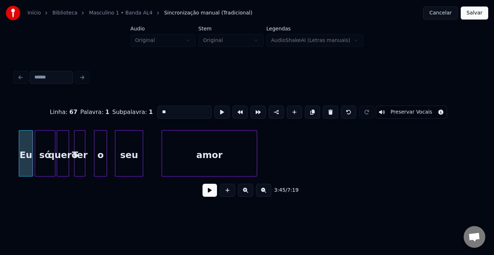
click at [207, 194] on button at bounding box center [209, 190] width 14 height 13
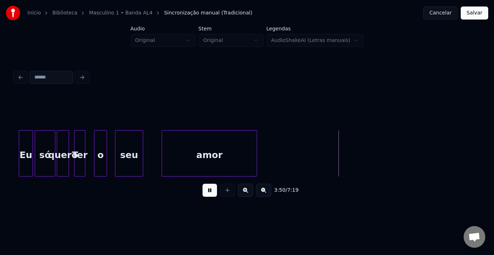
click at [207, 194] on button at bounding box center [209, 190] width 14 height 13
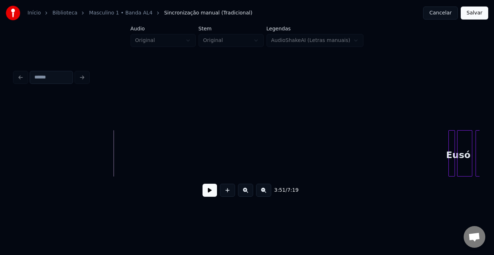
scroll to position [0, 12441]
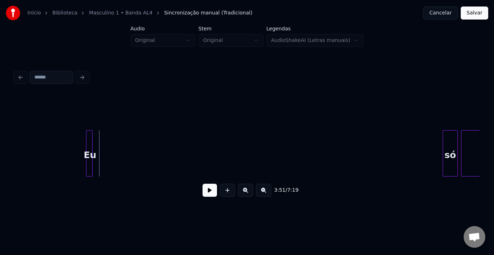
click at [89, 146] on div "Eu" at bounding box center [89, 154] width 7 height 49
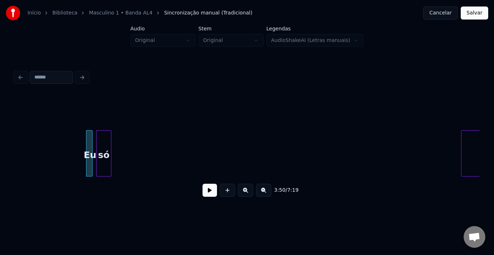
click at [103, 146] on div "só" at bounding box center [103, 154] width 14 height 49
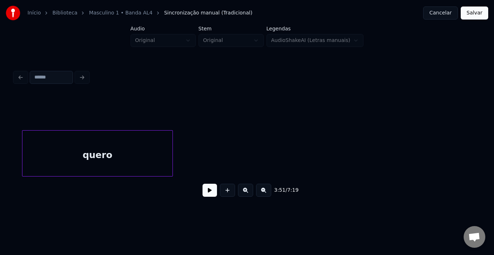
scroll to position [0, 12554]
click at [131, 151] on div "quero" at bounding box center [90, 154] width 150 height 49
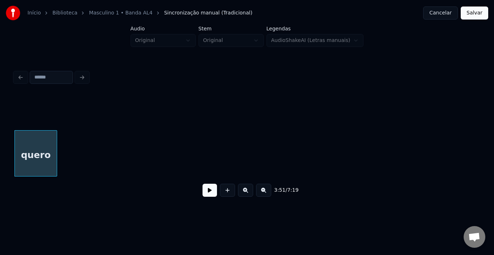
click at [56, 152] on div at bounding box center [56, 153] width 2 height 46
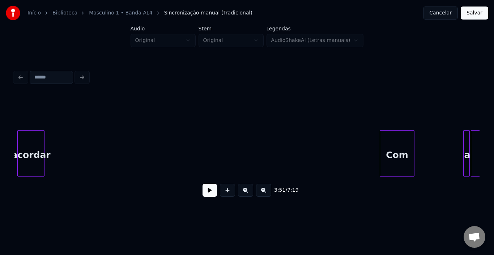
scroll to position [0, 13336]
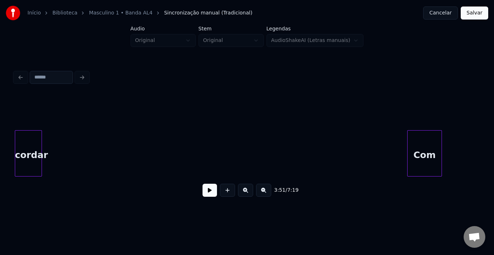
click at [0, 130] on div "Início Biblioteca Masculino 1 • Banda AL4 Sincronização manual (Tradicional) Ca…" at bounding box center [247, 105] width 494 height 211
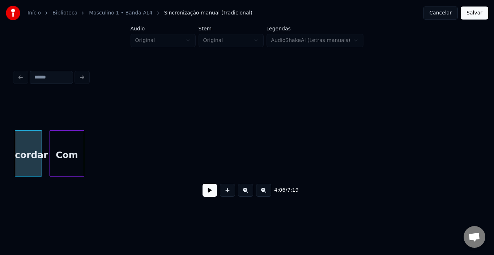
click at [69, 134] on div "Com" at bounding box center [67, 154] width 34 height 49
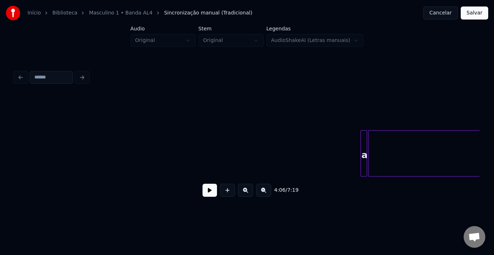
scroll to position [0, 13480]
click at [12, 143] on div "4:06 / 7:19" at bounding box center [247, 135] width 470 height 143
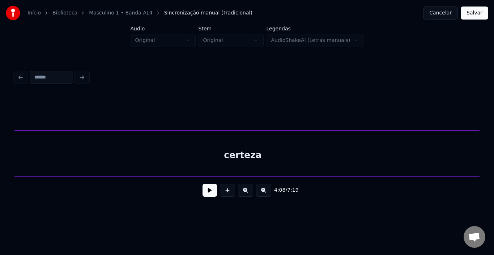
scroll to position [0, 13522]
click at [148, 155] on div "certeza" at bounding box center [258, 154] width 484 height 49
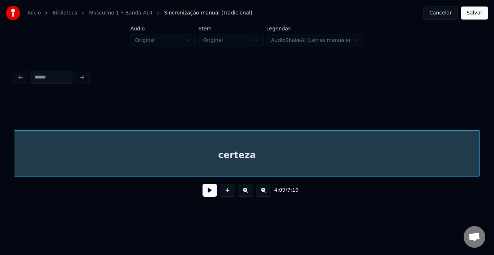
click at [416, 163] on div "certeza" at bounding box center [237, 154] width 484 height 49
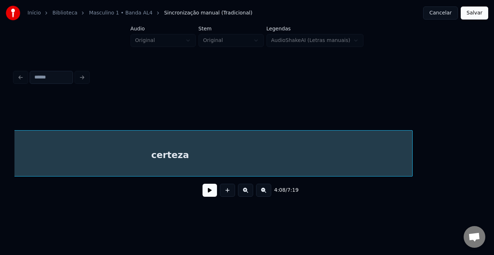
scroll to position [0, 13608]
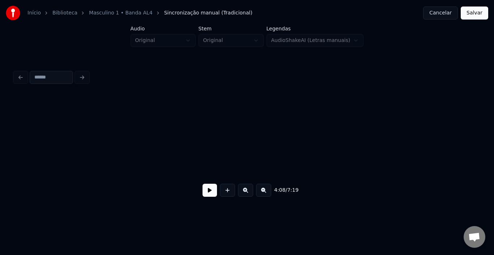
click at [0, 156] on div "Início Biblioteca Masculino 1 • Banda AL4 Sincronização manual (Tradicional) Ca…" at bounding box center [247, 105] width 494 height 211
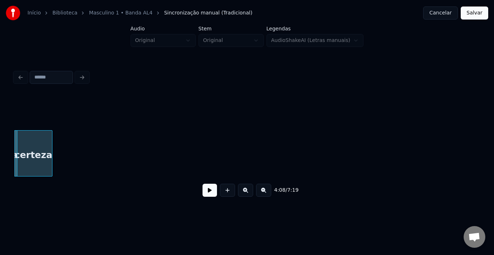
click at [50, 158] on div at bounding box center [51, 153] width 2 height 46
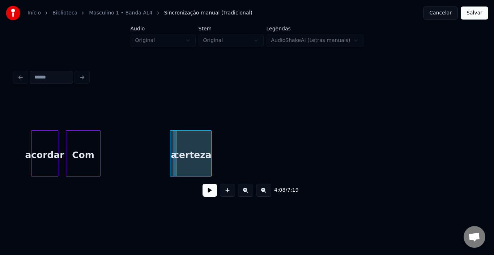
scroll to position [0, 13276]
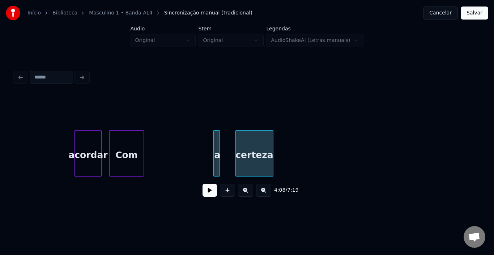
click at [257, 151] on div "certeza" at bounding box center [254, 154] width 37 height 49
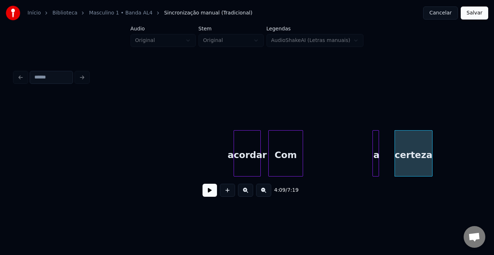
scroll to position [0, 13059]
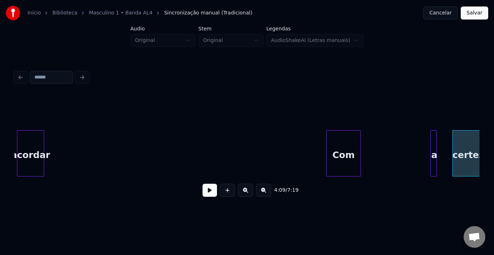
click at [22, 160] on div "acordar" at bounding box center [30, 154] width 26 height 49
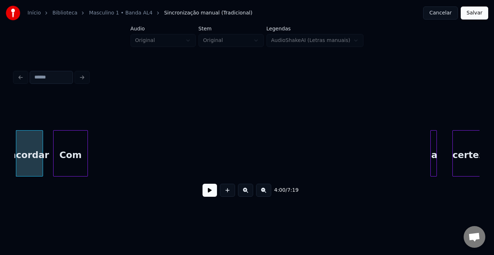
click at [73, 157] on div "Com" at bounding box center [70, 154] width 34 height 49
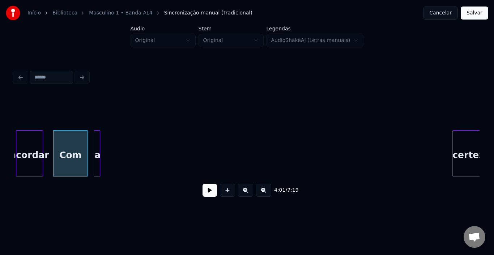
click at [96, 147] on div "a" at bounding box center [97, 154] width 7 height 49
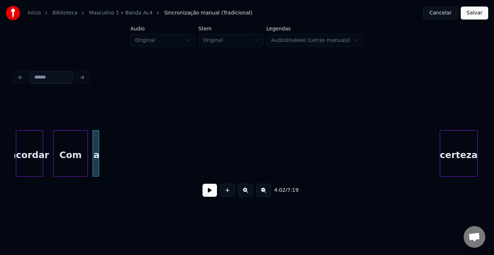
scroll to position [0, 13068]
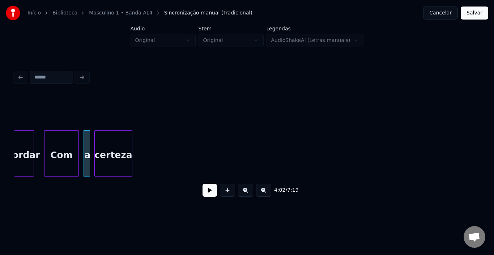
click at [117, 150] on div "certeza" at bounding box center [113, 154] width 37 height 49
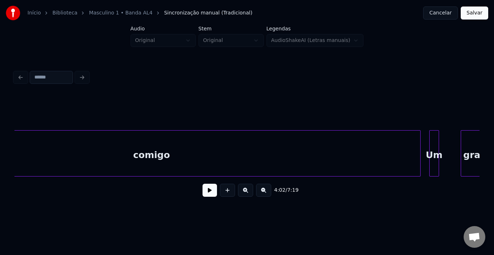
scroll to position [0, 14687]
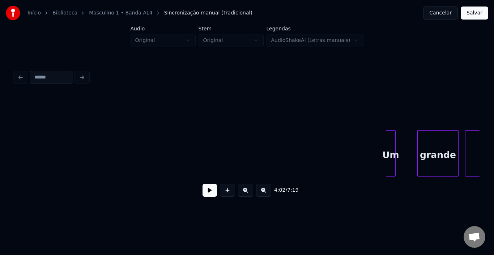
click at [0, 164] on div "Início Biblioteca Masculino 1 • Banda AL4 Sincronização manual (Tradicional) Ca…" at bounding box center [247, 105] width 494 height 211
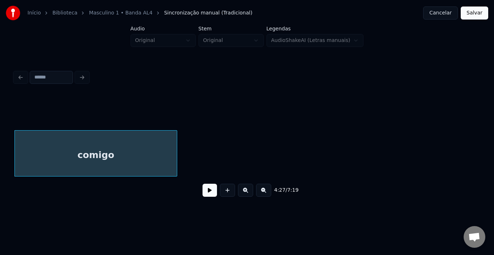
scroll to position [0, 14497]
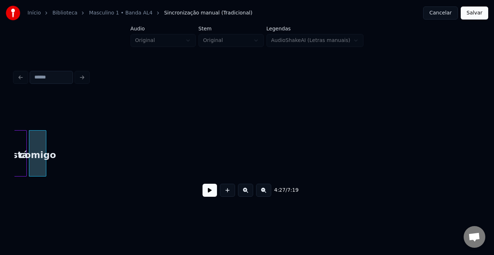
click at [45, 157] on div at bounding box center [45, 153] width 2 height 46
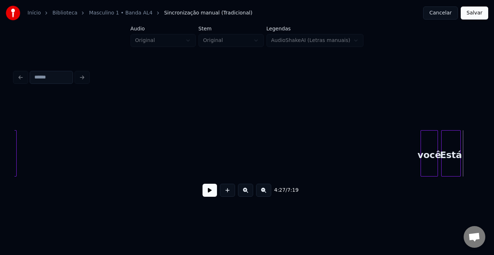
scroll to position [0, 14042]
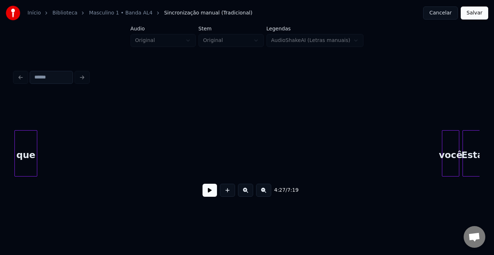
click at [1, 147] on div "Início Biblioteca Masculino 1 • Banda AL4 Sincronização manual (Tradicional) Ca…" at bounding box center [247, 105] width 494 height 211
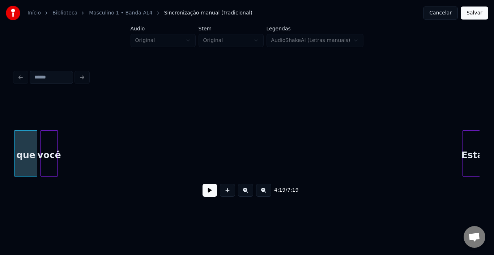
click at [50, 142] on div "você" at bounding box center [49, 154] width 17 height 49
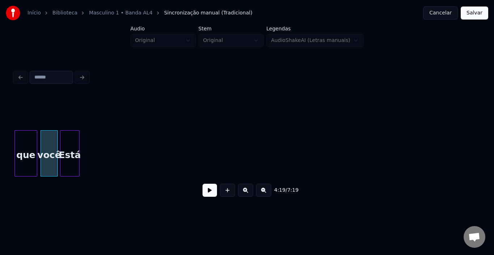
click at [68, 146] on div "Está" at bounding box center [69, 154] width 19 height 49
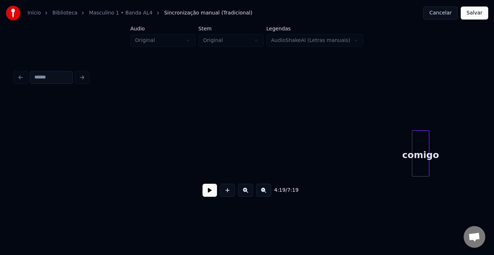
scroll to position [0, 14129]
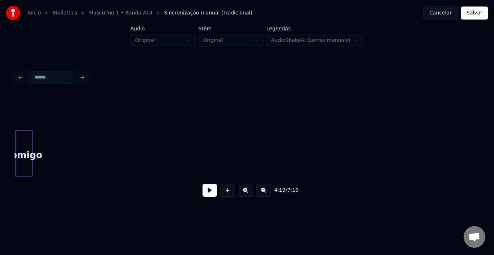
click at [22, 154] on div "comigo" at bounding box center [24, 154] width 17 height 49
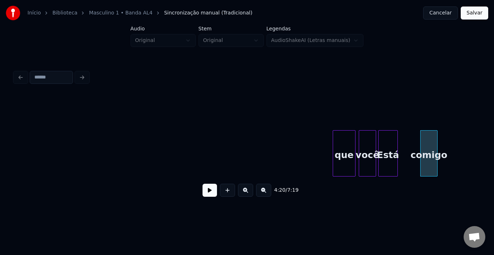
scroll to position [0, 13695]
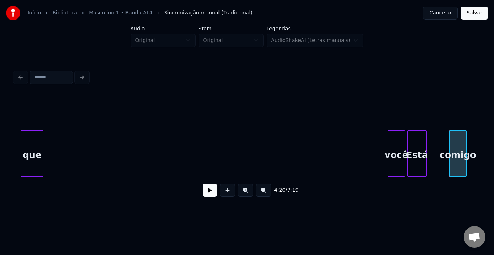
click at [30, 146] on div "que" at bounding box center [32, 154] width 22 height 49
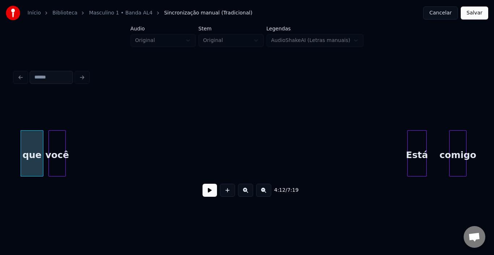
click at [53, 145] on div "você" at bounding box center [57, 154] width 17 height 49
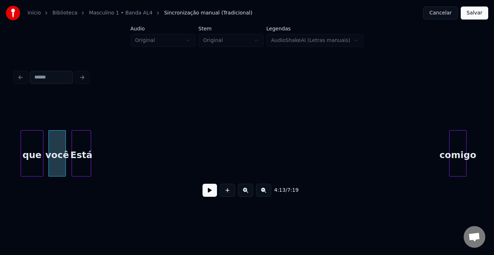
click at [81, 149] on div "Está" at bounding box center [81, 154] width 19 height 49
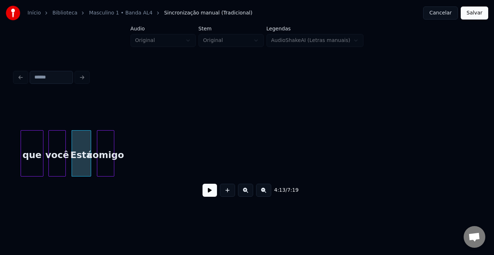
click at [108, 140] on div "comigo" at bounding box center [105, 154] width 17 height 49
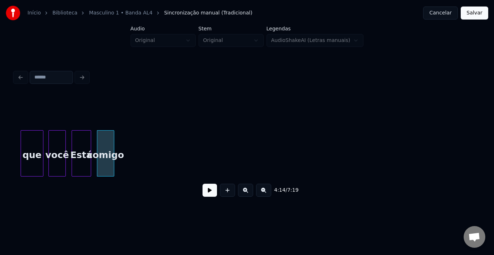
click at [14, 177] on div "4:14 / 7:19" at bounding box center [247, 135] width 470 height 143
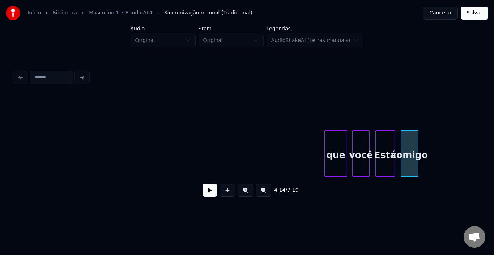
scroll to position [0, 13349]
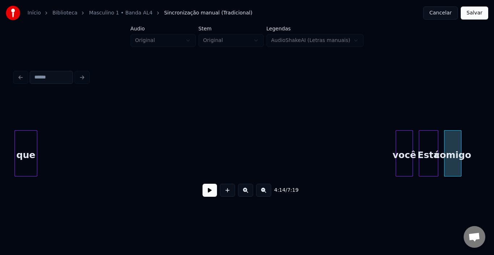
click at [22, 143] on div "que" at bounding box center [26, 154] width 22 height 49
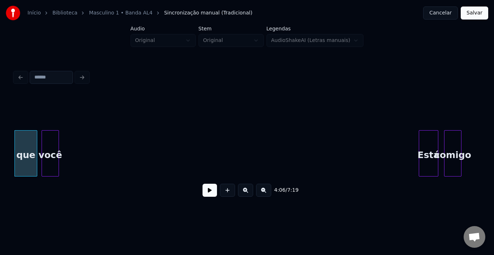
click at [46, 148] on div "você" at bounding box center [50, 154] width 17 height 49
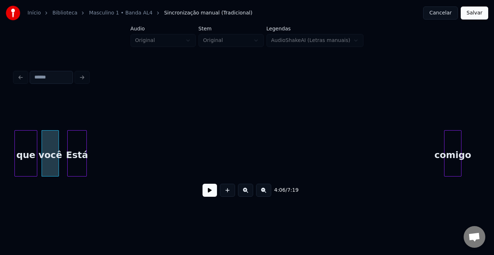
click at [76, 150] on div "Está" at bounding box center [77, 154] width 19 height 49
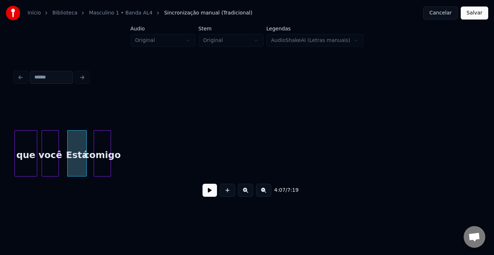
click at [102, 152] on div "comigo" at bounding box center [102, 154] width 17 height 49
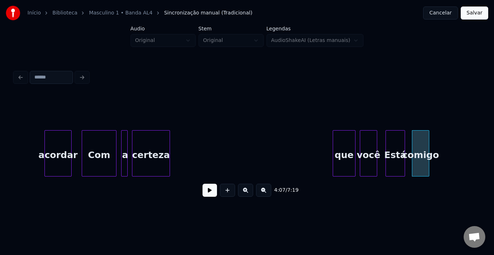
scroll to position [0, 13002]
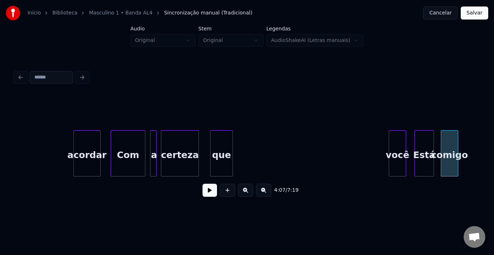
click at [216, 142] on div "que" at bounding box center [221, 154] width 22 height 49
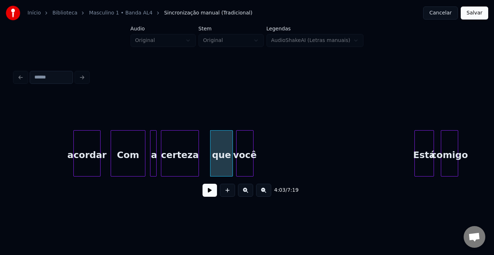
click at [246, 145] on div "você" at bounding box center [244, 154] width 17 height 49
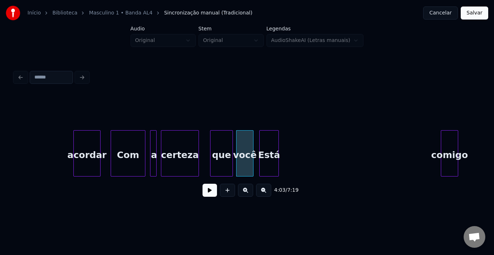
click at [272, 149] on div "Está" at bounding box center [268, 154] width 19 height 49
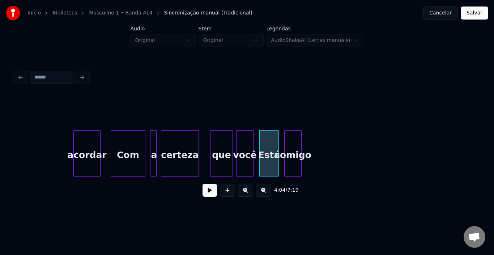
click at [289, 141] on div "comigo" at bounding box center [292, 154] width 17 height 49
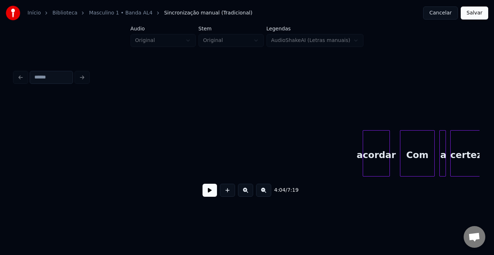
scroll to position [0, 12669]
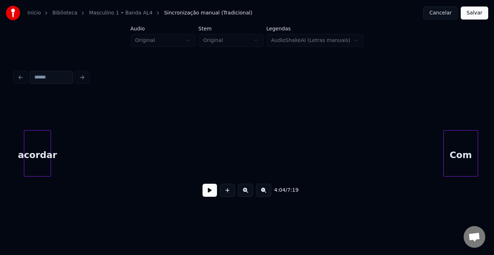
click at [30, 142] on div "acordar" at bounding box center [37, 154] width 26 height 49
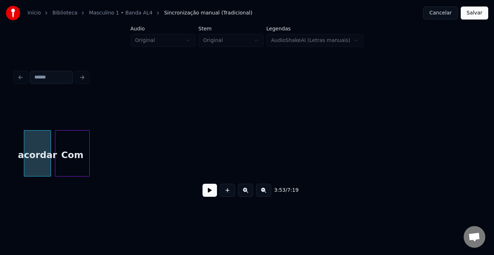
click at [69, 144] on div "Com" at bounding box center [72, 154] width 34 height 49
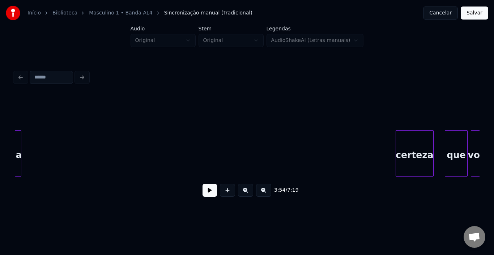
scroll to position [0, 12767]
click at [14, 155] on div "3:54 / 7:19" at bounding box center [247, 135] width 470 height 143
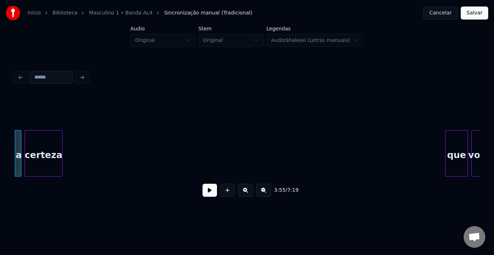
click at [42, 164] on div "certeza" at bounding box center [43, 154] width 37 height 49
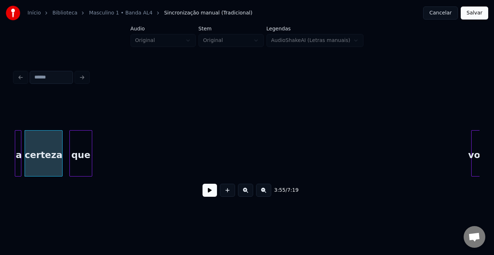
click at [80, 157] on div "que" at bounding box center [81, 154] width 22 height 49
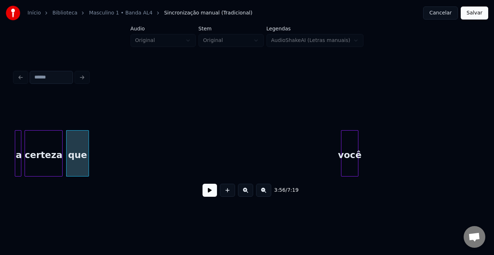
scroll to position [0, 12773]
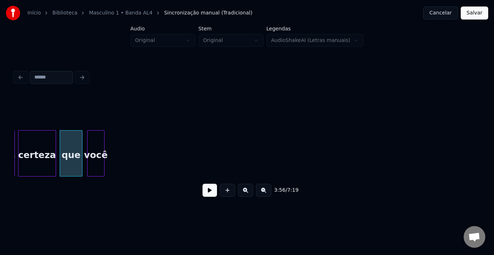
click at [99, 149] on div "você" at bounding box center [95, 154] width 17 height 49
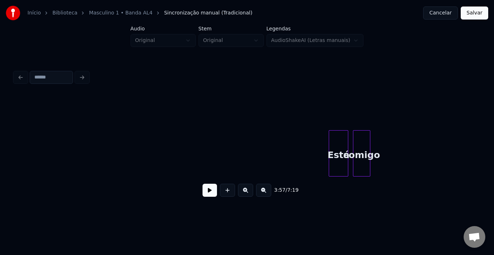
scroll to position [0, 12947]
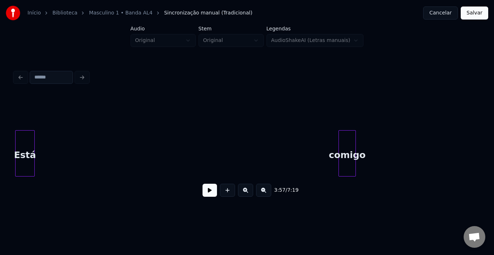
click at [27, 139] on div "Está" at bounding box center [25, 154] width 19 height 49
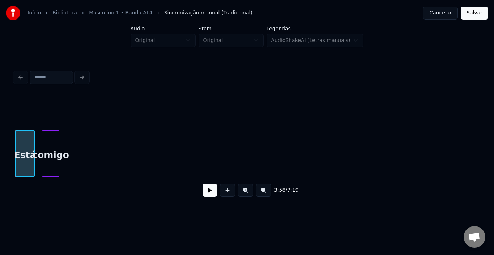
click at [53, 141] on div "comigo" at bounding box center [50, 154] width 17 height 49
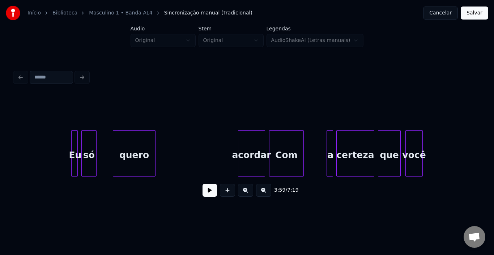
scroll to position [0, 12441]
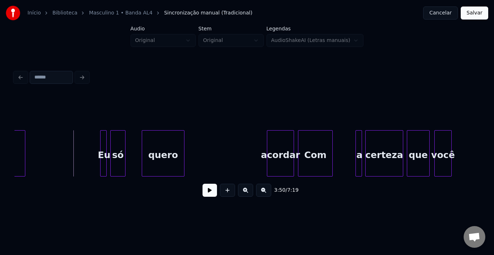
click at [208, 191] on button at bounding box center [209, 190] width 14 height 13
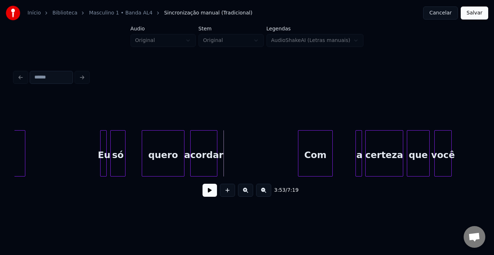
click at [207, 148] on div "acordar" at bounding box center [203, 154] width 26 height 49
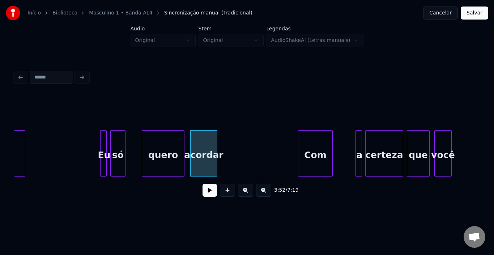
click at [208, 197] on button at bounding box center [209, 190] width 14 height 13
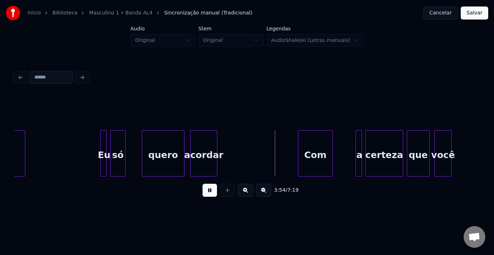
click at [208, 197] on button at bounding box center [209, 190] width 14 height 13
click at [255, 146] on div at bounding box center [254, 153] width 2 height 46
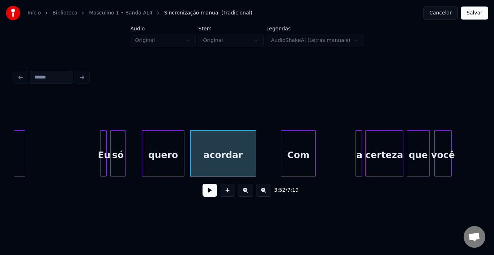
click at [292, 143] on div "Com" at bounding box center [298, 154] width 34 height 49
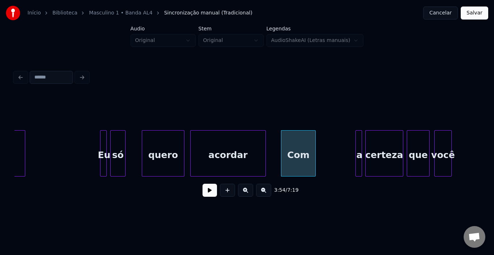
click at [264, 145] on div at bounding box center [264, 153] width 2 height 46
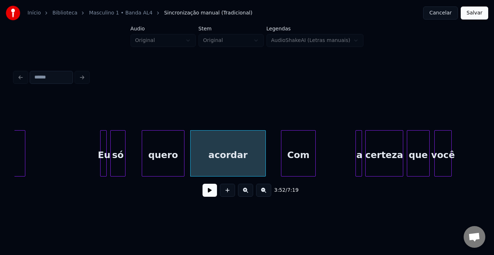
click at [212, 193] on button at bounding box center [209, 190] width 14 height 13
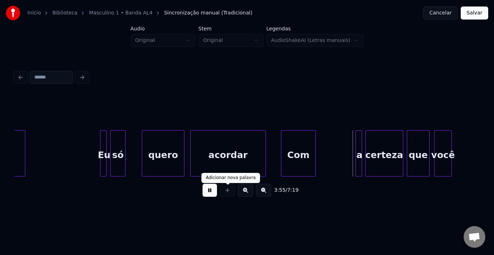
click at [210, 192] on button at bounding box center [209, 190] width 14 height 13
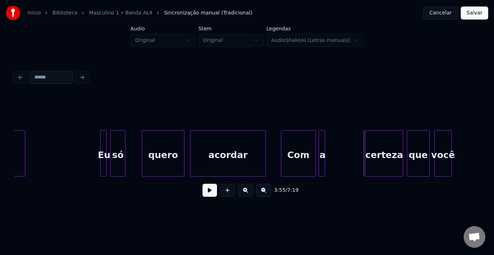
click at [321, 141] on div "a" at bounding box center [322, 154] width 7 height 49
click at [300, 145] on div at bounding box center [301, 153] width 2 height 46
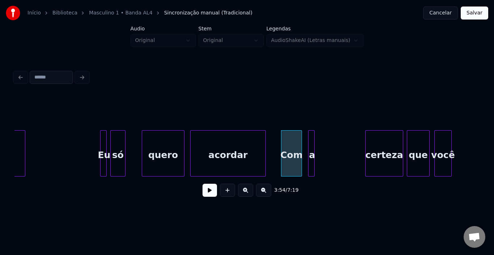
click at [310, 144] on div "a" at bounding box center [311, 154] width 7 height 49
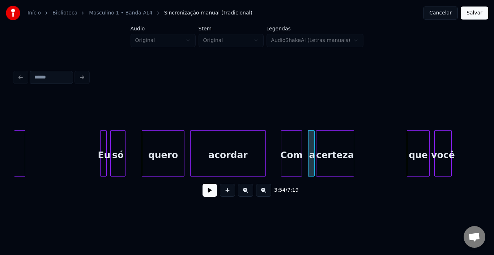
click at [325, 147] on div "certeza" at bounding box center [334, 154] width 37 height 49
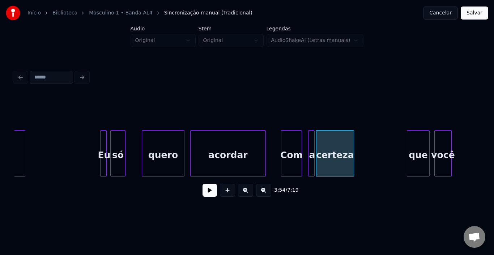
click at [286, 145] on div "Com" at bounding box center [291, 154] width 20 height 49
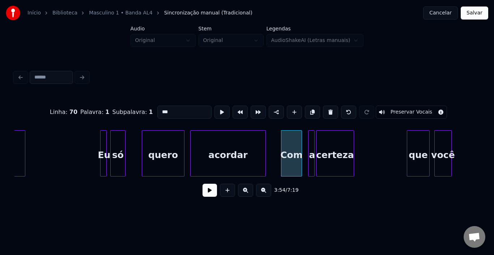
click at [206, 191] on button at bounding box center [209, 190] width 14 height 13
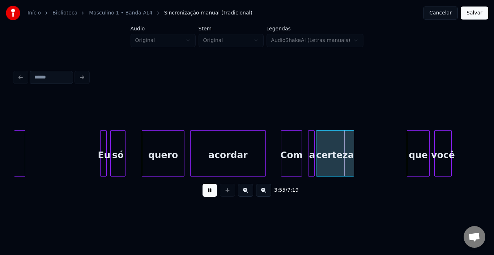
click at [206, 191] on button at bounding box center [209, 190] width 14 height 13
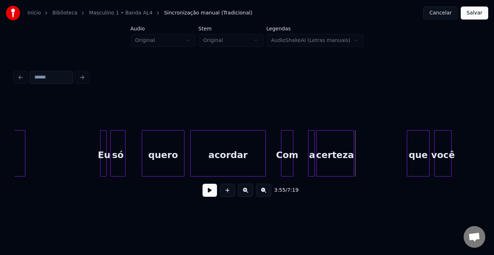
click at [290, 144] on div at bounding box center [291, 153] width 2 height 46
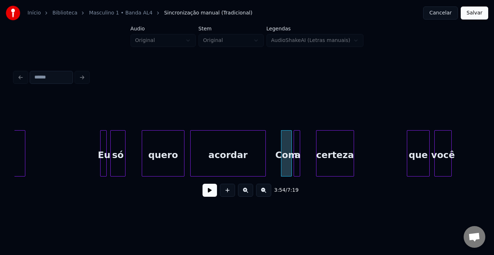
click at [297, 139] on div "a" at bounding box center [297, 154] width 7 height 49
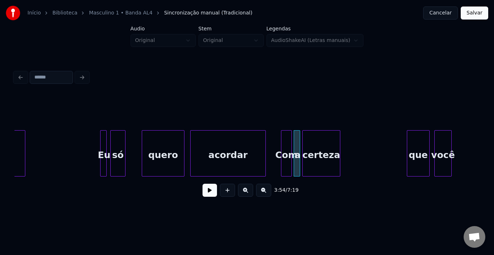
click at [313, 142] on div "certeza" at bounding box center [320, 154] width 37 height 49
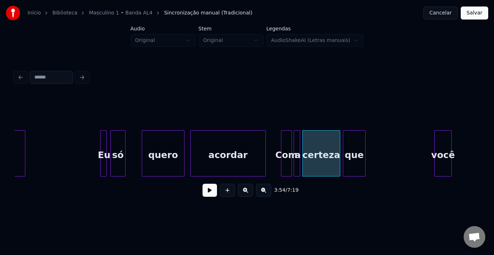
click at [350, 146] on div "que" at bounding box center [354, 154] width 22 height 49
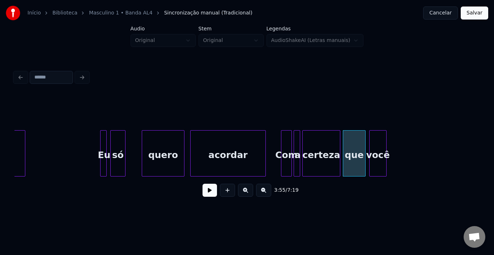
click at [375, 146] on div "você" at bounding box center [377, 154] width 17 height 49
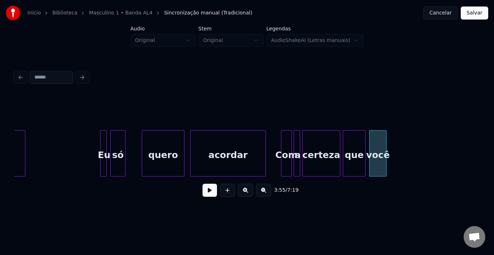
click at [211, 194] on button at bounding box center [209, 190] width 14 height 13
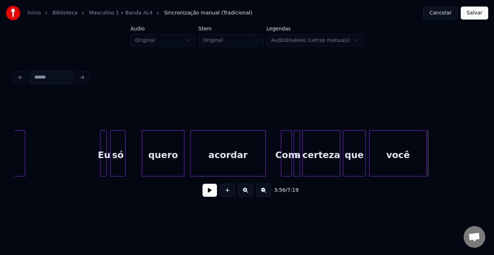
click at [424, 146] on div at bounding box center [425, 153] width 2 height 46
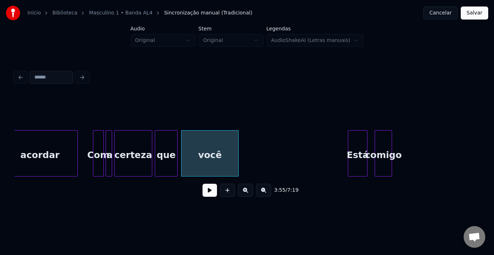
scroll to position [0, 12595]
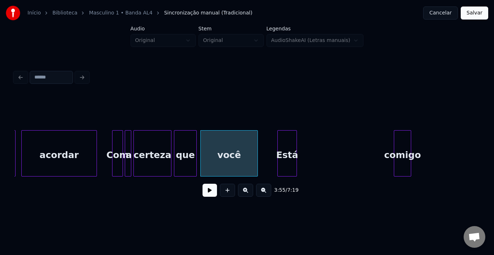
click at [281, 142] on div "Está" at bounding box center [286, 154] width 19 height 49
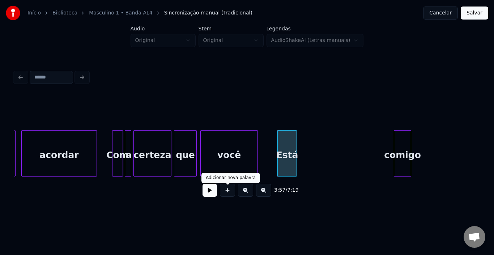
click at [214, 194] on button at bounding box center [209, 190] width 14 height 13
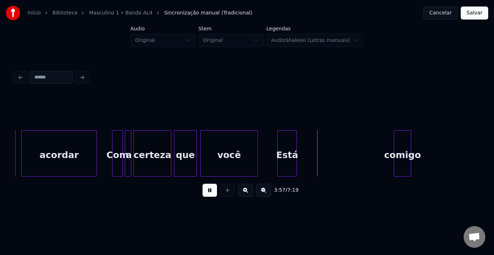
click at [212, 194] on button at bounding box center [209, 190] width 14 height 13
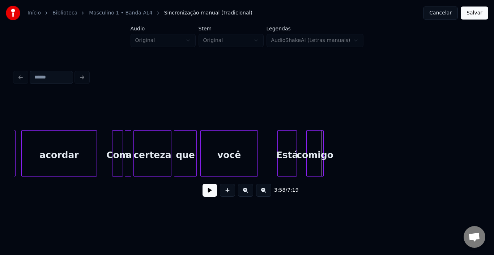
click at [311, 146] on div "comigo" at bounding box center [314, 154] width 17 height 49
click at [299, 144] on div at bounding box center [299, 153] width 2 height 46
click at [309, 142] on div "comigo" at bounding box center [314, 154] width 17 height 49
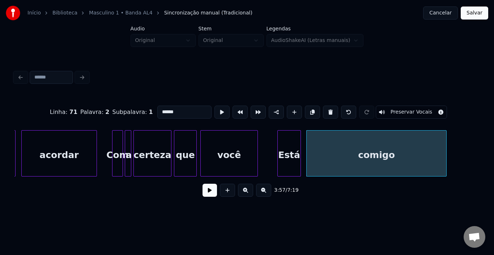
click at [445, 138] on div at bounding box center [445, 153] width 2 height 46
click at [209, 194] on button at bounding box center [209, 190] width 14 height 13
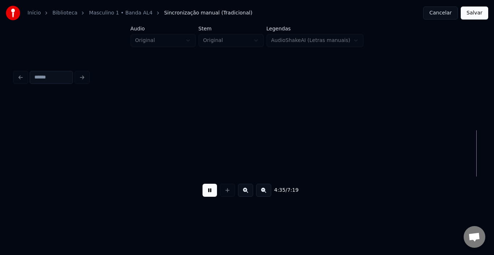
scroll to position [0, 14924]
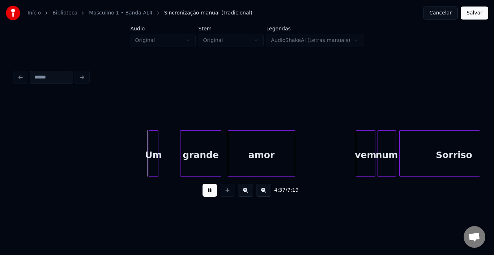
click at [209, 194] on button at bounding box center [209, 190] width 14 height 13
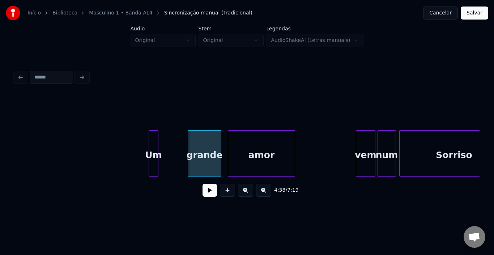
click at [188, 150] on div at bounding box center [189, 153] width 2 height 46
click at [180, 146] on div "Um" at bounding box center [181, 154] width 9 height 49
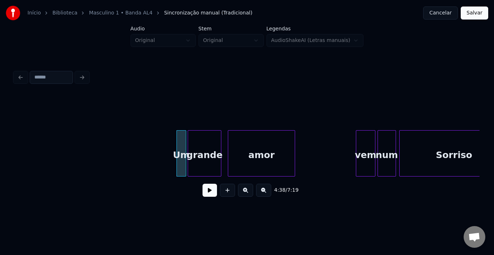
click at [206, 195] on button at bounding box center [209, 190] width 14 height 13
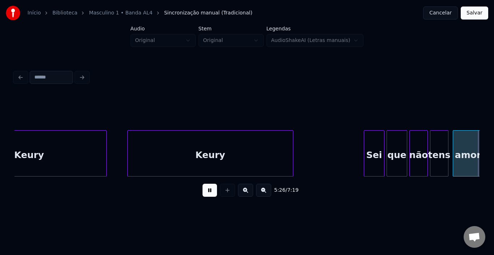
scroll to position [0, 17721]
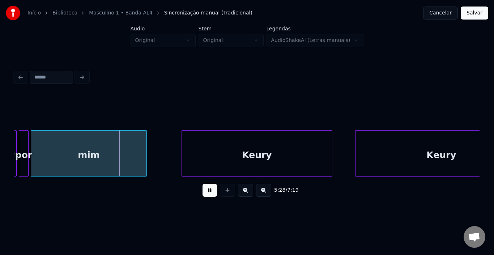
click at [206, 195] on button at bounding box center [209, 190] width 14 height 13
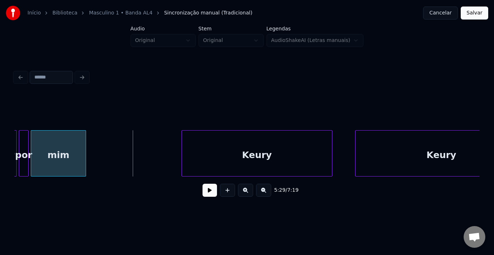
click at [85, 155] on div at bounding box center [84, 153] width 2 height 46
click at [211, 191] on button at bounding box center [209, 190] width 14 height 13
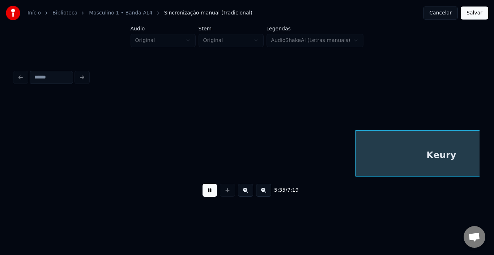
scroll to position [0, 18187]
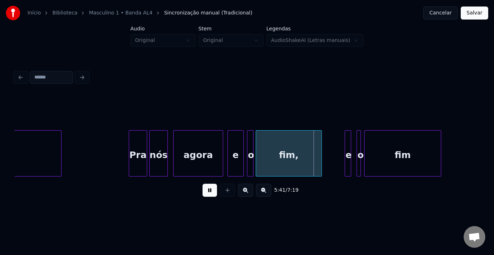
click at [222, 195] on div at bounding box center [227, 190] width 18 height 13
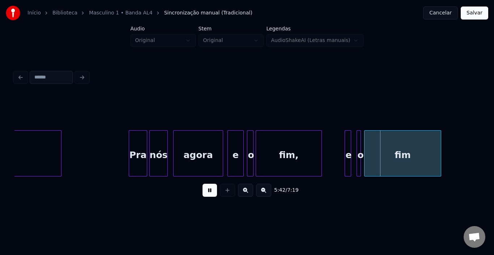
click at [203, 193] on button at bounding box center [209, 190] width 14 height 13
click at [236, 142] on div "e" at bounding box center [236, 154] width 16 height 49
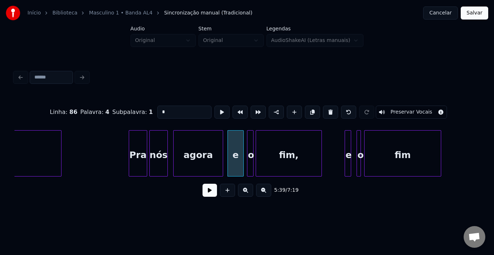
drag, startPoint x: 171, startPoint y: 109, endPoint x: 73, endPoint y: 109, distance: 97.6
click at [73, 109] on div "Linha : 86 [GEOGRAPHIC_DATA] : 4 Subpalavra : 1 * Preservar Vocais" at bounding box center [246, 112] width 465 height 36
click at [348, 149] on div "e" at bounding box center [348, 154] width 7 height 49
drag, startPoint x: 167, startPoint y: 111, endPoint x: 91, endPoint y: 111, distance: 76.6
click at [91, 111] on div "Linha : 86 [GEOGRAPHIC_DATA] : 7 Subpalavra : 1 * Preservar Vocais" at bounding box center [246, 112] width 465 height 36
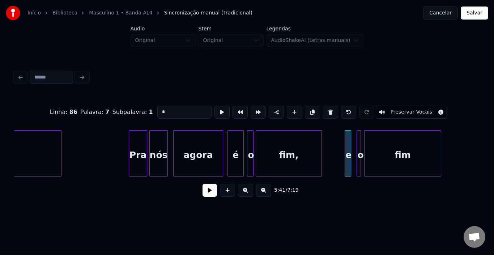
type input "*"
click at [209, 196] on button at bounding box center [209, 190] width 14 height 13
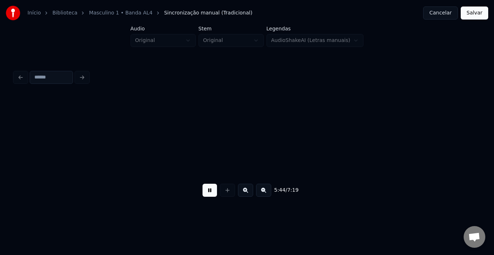
scroll to position [0, 18651]
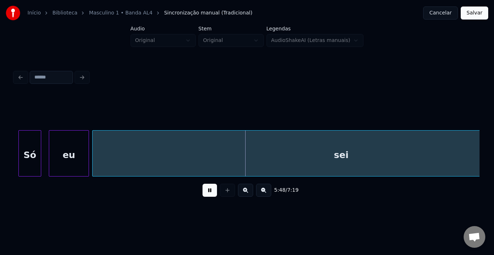
click at [207, 198] on div "5:48 / 7:19" at bounding box center [246, 190] width 453 height 16
click at [214, 192] on button at bounding box center [209, 190] width 14 height 13
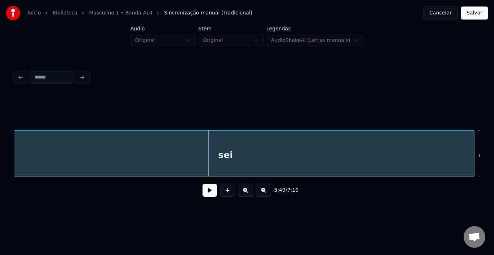
scroll to position [0, 18782]
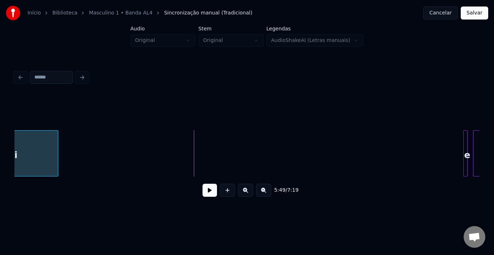
click at [57, 150] on div at bounding box center [57, 153] width 2 height 46
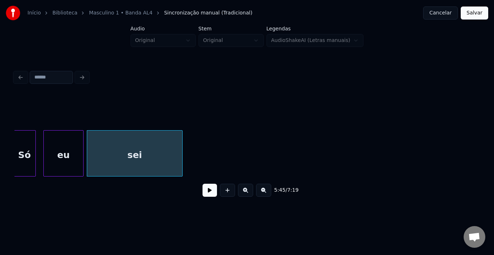
scroll to position [0, 18642]
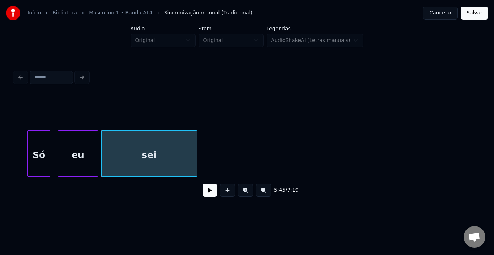
click at [215, 193] on button at bounding box center [209, 190] width 14 height 13
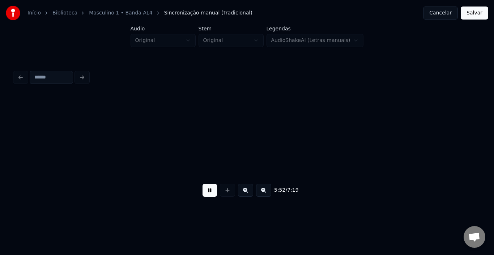
scroll to position [0, 19107]
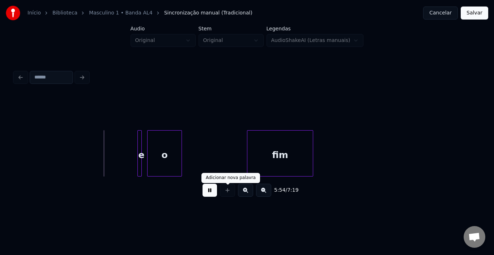
click at [206, 193] on button at bounding box center [209, 190] width 14 height 13
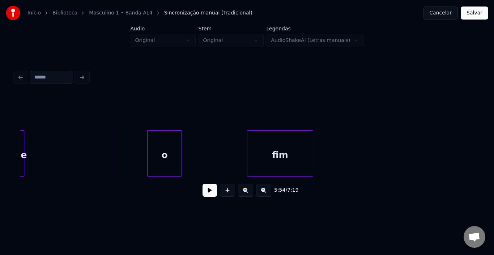
click at [24, 154] on div "e" at bounding box center [23, 154] width 7 height 49
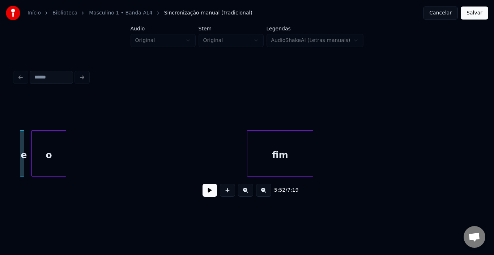
click at [42, 150] on div "o" at bounding box center [49, 154] width 34 height 49
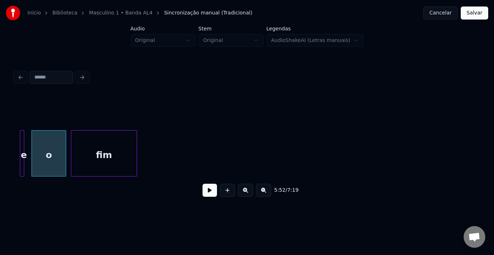
click at [102, 155] on div "fim" at bounding box center [103, 154] width 65 height 49
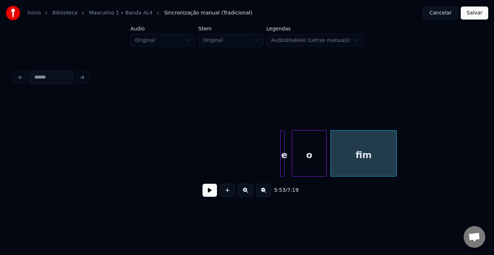
scroll to position [0, 18775]
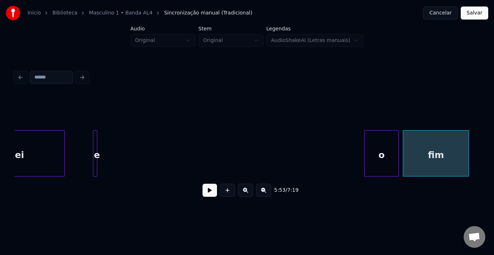
click at [97, 143] on div "e" at bounding box center [96, 154] width 7 height 49
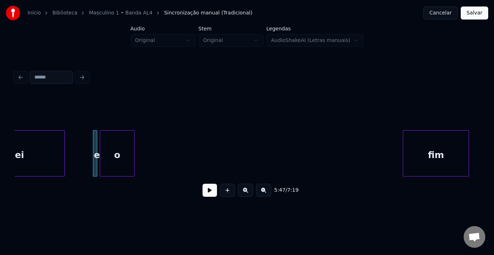
click at [117, 139] on div "o" at bounding box center [117, 154] width 34 height 49
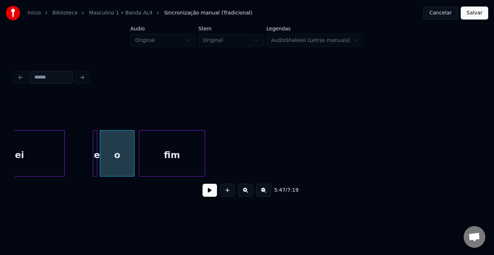
click at [170, 160] on div "fim" at bounding box center [171, 154] width 65 height 49
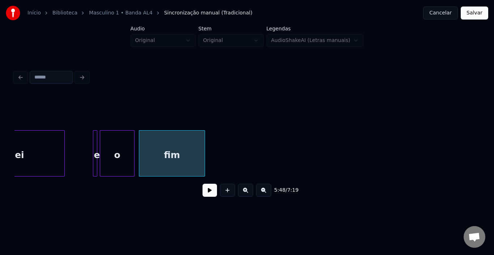
click at [94, 147] on div at bounding box center [94, 153] width 2 height 46
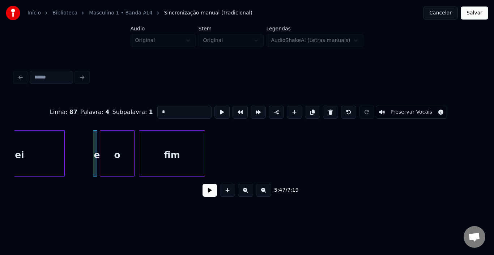
drag, startPoint x: 165, startPoint y: 108, endPoint x: 53, endPoint y: 108, distance: 112.0
click at [53, 108] on div "Linha : 87 [GEOGRAPHIC_DATA] : 4 Subpalavra : 1 * Preservar Vocais" at bounding box center [246, 112] width 465 height 36
type input "*"
click at [211, 195] on button at bounding box center [209, 190] width 14 height 13
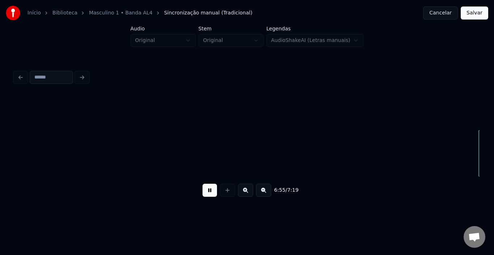
scroll to position [0, 22496]
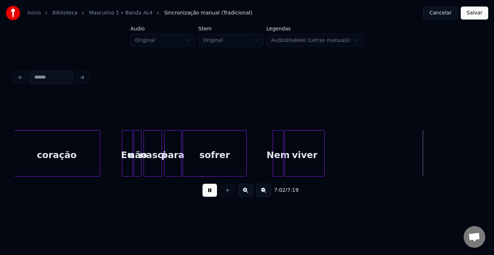
click at [212, 194] on button at bounding box center [209, 190] width 14 height 13
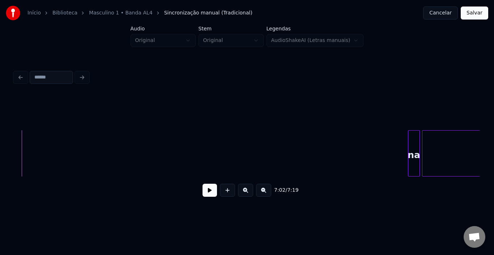
scroll to position [0, 22973]
click at [33, 145] on div "na" at bounding box center [30, 154] width 11 height 49
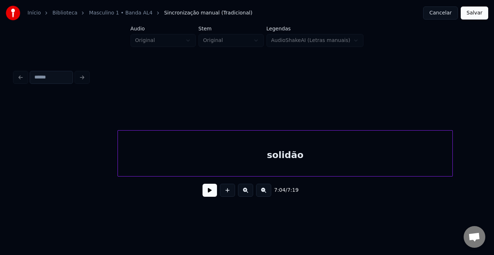
scroll to position [0, 23120]
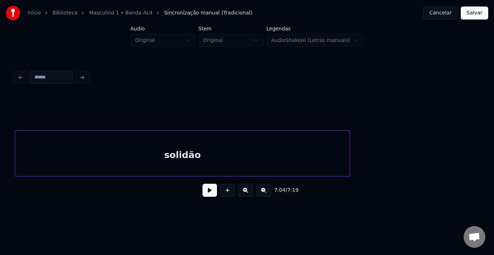
click at [205, 147] on div "solidão" at bounding box center [182, 154] width 334 height 49
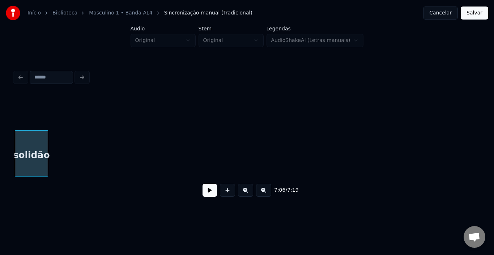
click at [47, 151] on div at bounding box center [47, 153] width 2 height 46
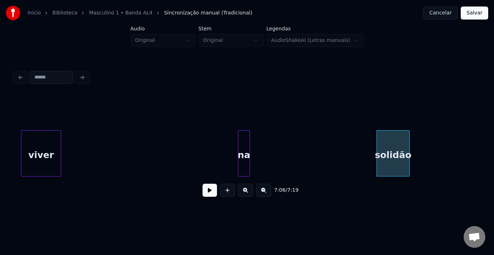
scroll to position [0, 22730]
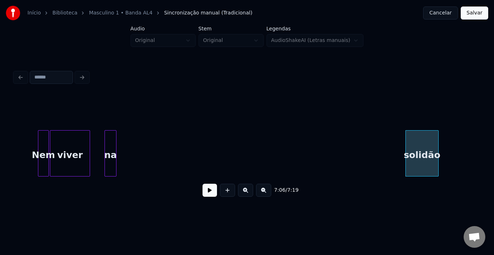
click at [108, 145] on div "na" at bounding box center [110, 154] width 11 height 49
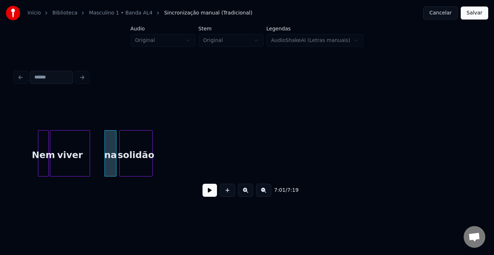
click at [143, 150] on div "solidão" at bounding box center [136, 154] width 33 height 49
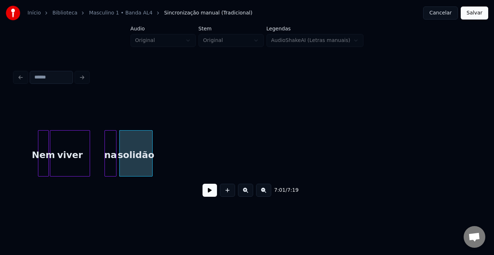
click at [207, 192] on button at bounding box center [209, 190] width 14 height 13
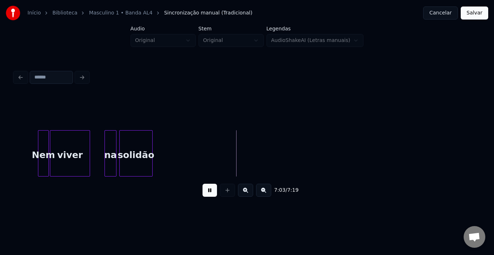
click at [104, 150] on div "na" at bounding box center [110, 153] width 12 height 46
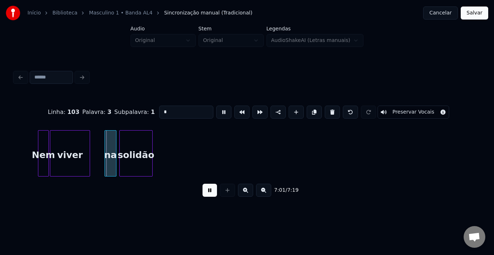
type input "**"
click at [207, 193] on button at bounding box center [209, 190] width 14 height 13
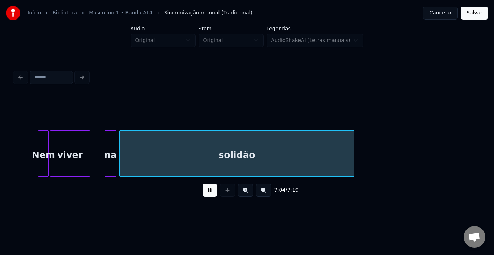
click at [353, 147] on div at bounding box center [353, 153] width 2 height 46
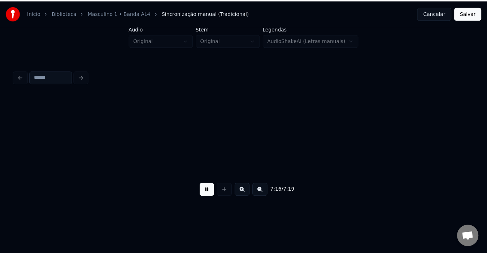
scroll to position [0, 23329]
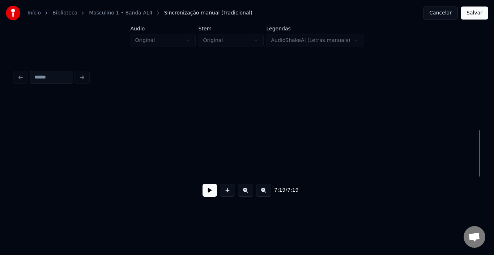
click at [477, 10] on button "Salvar" at bounding box center [473, 13] width 27 height 13
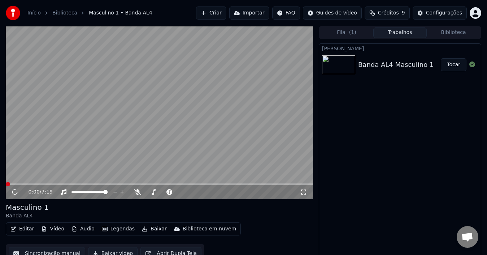
click at [26, 231] on button "Editar" at bounding box center [22, 229] width 29 height 10
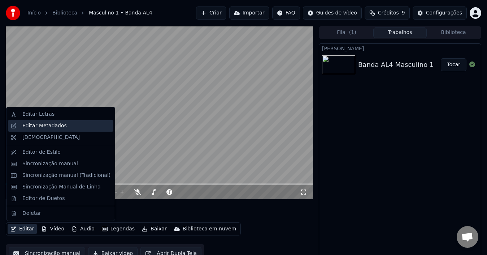
click at [62, 126] on div "Editar Metadados" at bounding box center [66, 125] width 88 height 7
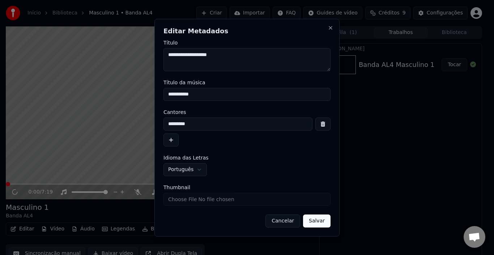
drag, startPoint x: 106, startPoint y: 95, endPoint x: 98, endPoint y: 95, distance: 7.9
click at [98, 95] on body "**********" at bounding box center [243, 127] width 487 height 255
paste input "**********"
click at [238, 95] on input "**********" at bounding box center [246, 94] width 167 height 13
paste input "********"
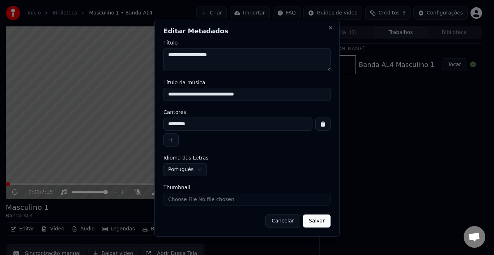
click at [258, 94] on input "**********" at bounding box center [246, 94] width 167 height 13
paste input "******"
click at [290, 99] on input "**********" at bounding box center [246, 94] width 167 height 13
paste input "**********"
drag, startPoint x: 303, startPoint y: 96, endPoint x: 163, endPoint y: 96, distance: 139.8
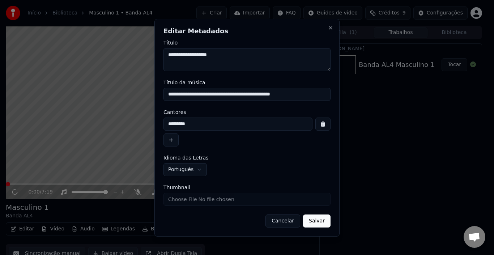
click at [163, 96] on input "**********" at bounding box center [246, 94] width 167 height 13
type input "**********"
click at [167, 57] on textarea "**********" at bounding box center [246, 59] width 167 height 23
click at [196, 56] on textarea "**********" at bounding box center [246, 59] width 167 height 23
click at [255, 55] on textarea "**********" at bounding box center [246, 59] width 167 height 23
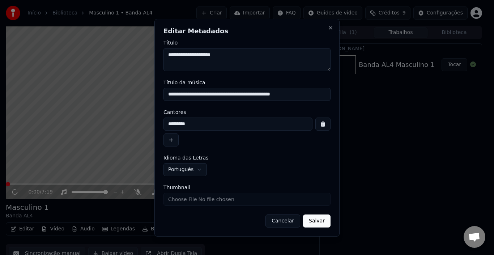
paste textarea "**********"
click at [280, 55] on textarea "**********" at bounding box center [246, 59] width 167 height 23
click at [304, 55] on textarea "**********" at bounding box center [246, 59] width 167 height 23
drag, startPoint x: 327, startPoint y: 56, endPoint x: 323, endPoint y: 56, distance: 4.0
click at [323, 56] on textarea "**********" at bounding box center [246, 59] width 167 height 23
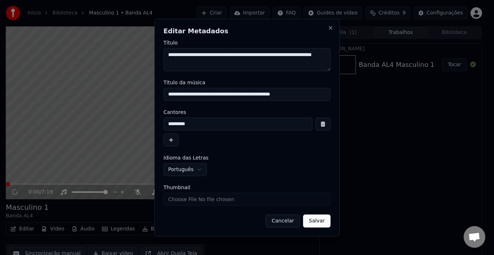
click at [325, 54] on textarea "**********" at bounding box center [246, 59] width 167 height 23
click at [324, 55] on textarea "**********" at bounding box center [246, 59] width 167 height 23
click at [221, 53] on textarea "**********" at bounding box center [246, 59] width 167 height 23
paste textarea "**********"
click at [239, 64] on textarea "**********" at bounding box center [246, 59] width 167 height 23
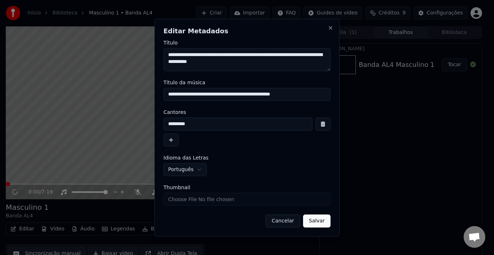
type textarea "**********"
click at [320, 223] on button "Salvar" at bounding box center [316, 220] width 27 height 13
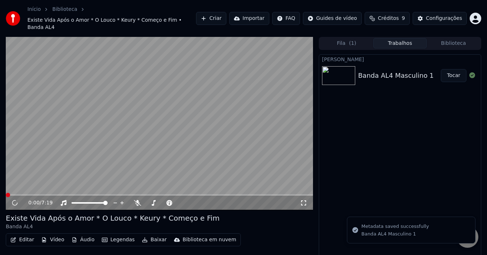
scroll to position [12, 0]
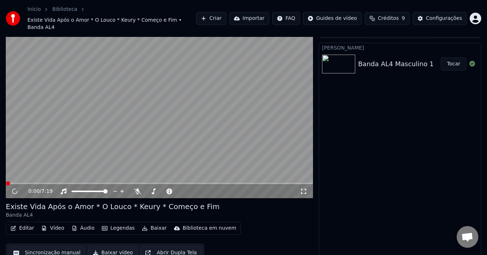
click at [106, 248] on button "Baixar vídeo" at bounding box center [112, 252] width 49 height 13
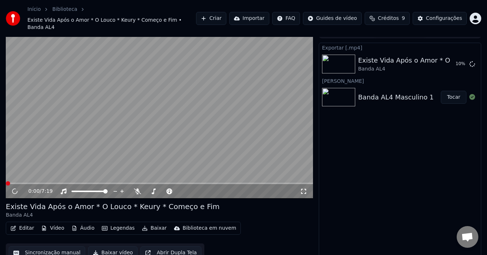
scroll to position [0, 0]
